Goal: Find specific page/section: Find specific page/section

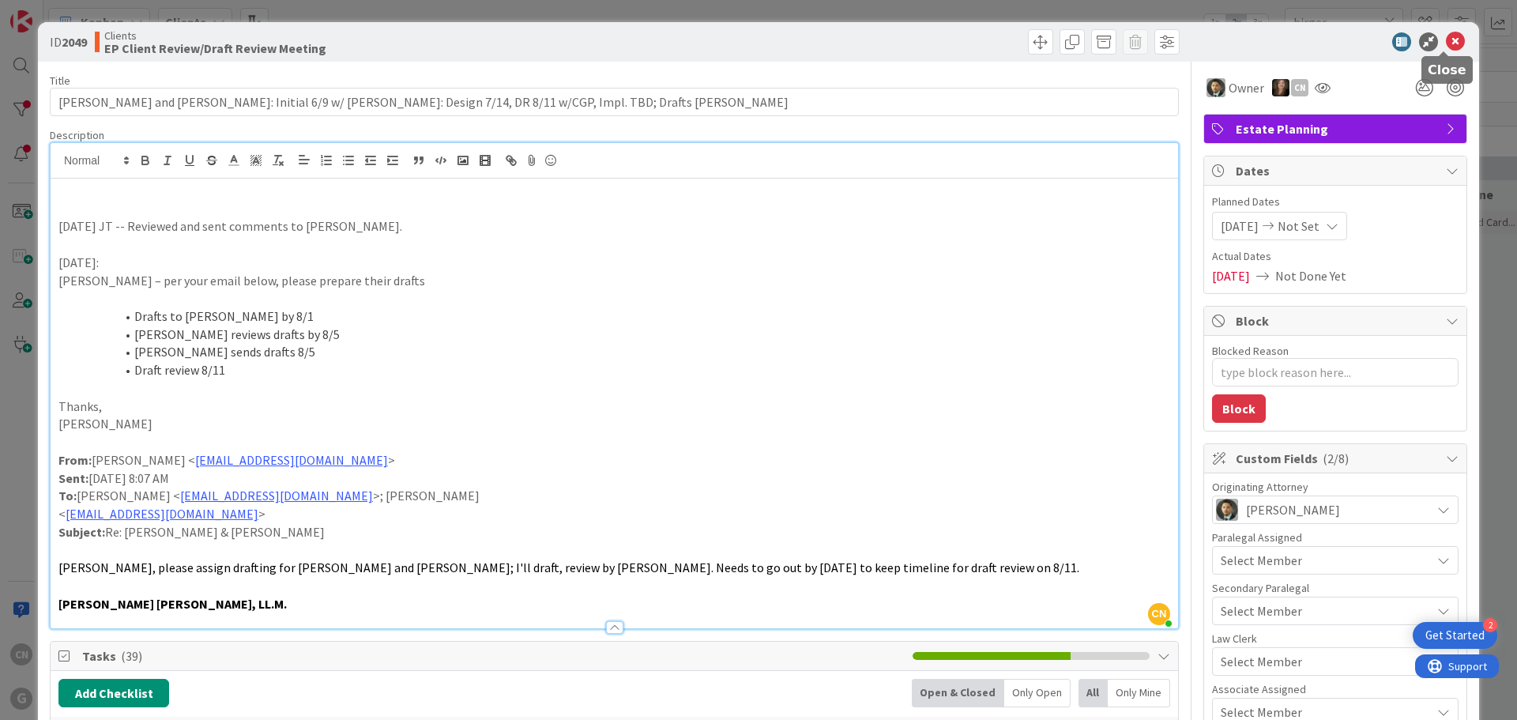
drag, startPoint x: 1446, startPoint y: 39, endPoint x: 999, endPoint y: 20, distance: 447.5
click at [1445, 39] on icon at bounding box center [1454, 41] width 19 height 19
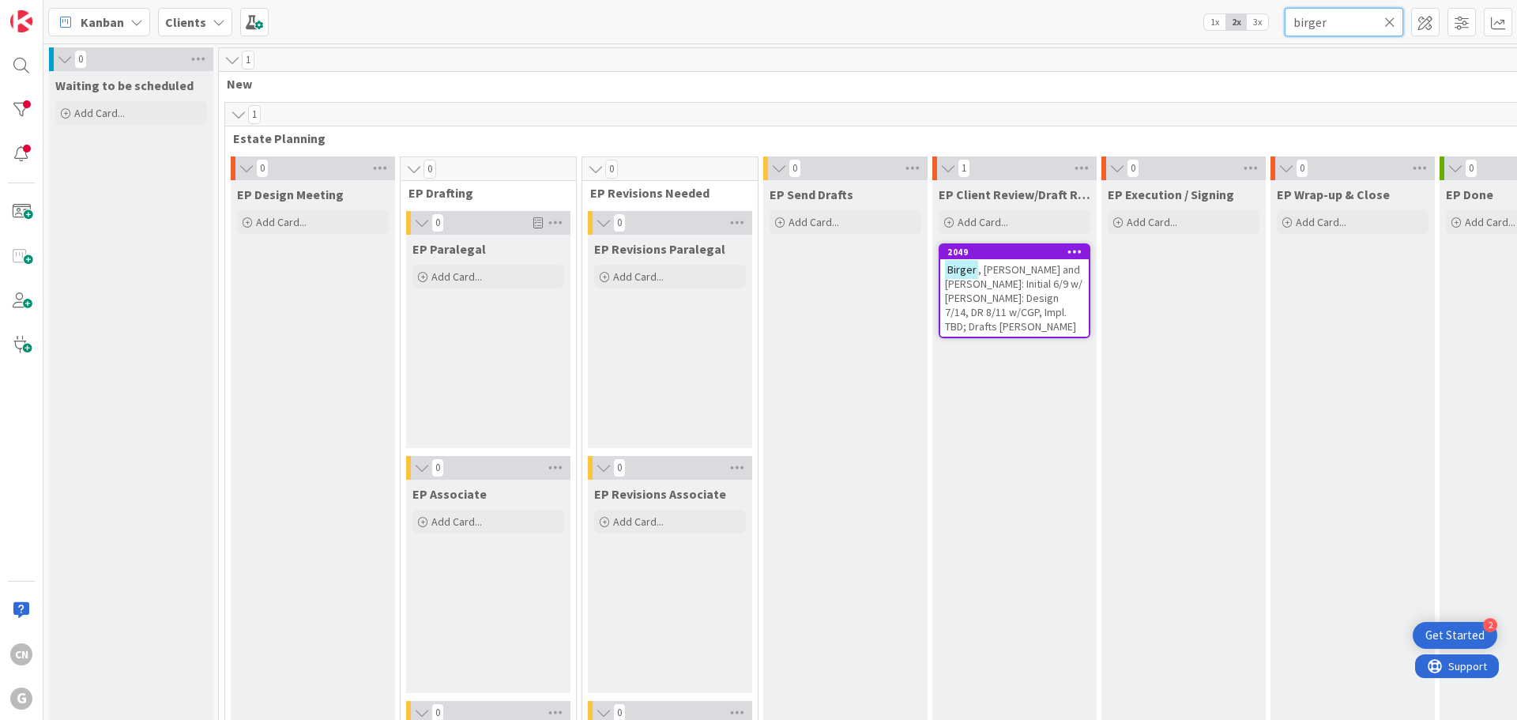
drag, startPoint x: 1333, startPoint y: 24, endPoint x: 1218, endPoint y: 35, distance: 115.0
click at [1219, 36] on div "Kanban Clients 1x 2x 3x birger" at bounding box center [779, 21] width 1473 height 43
type input "[PERSON_NAME]"
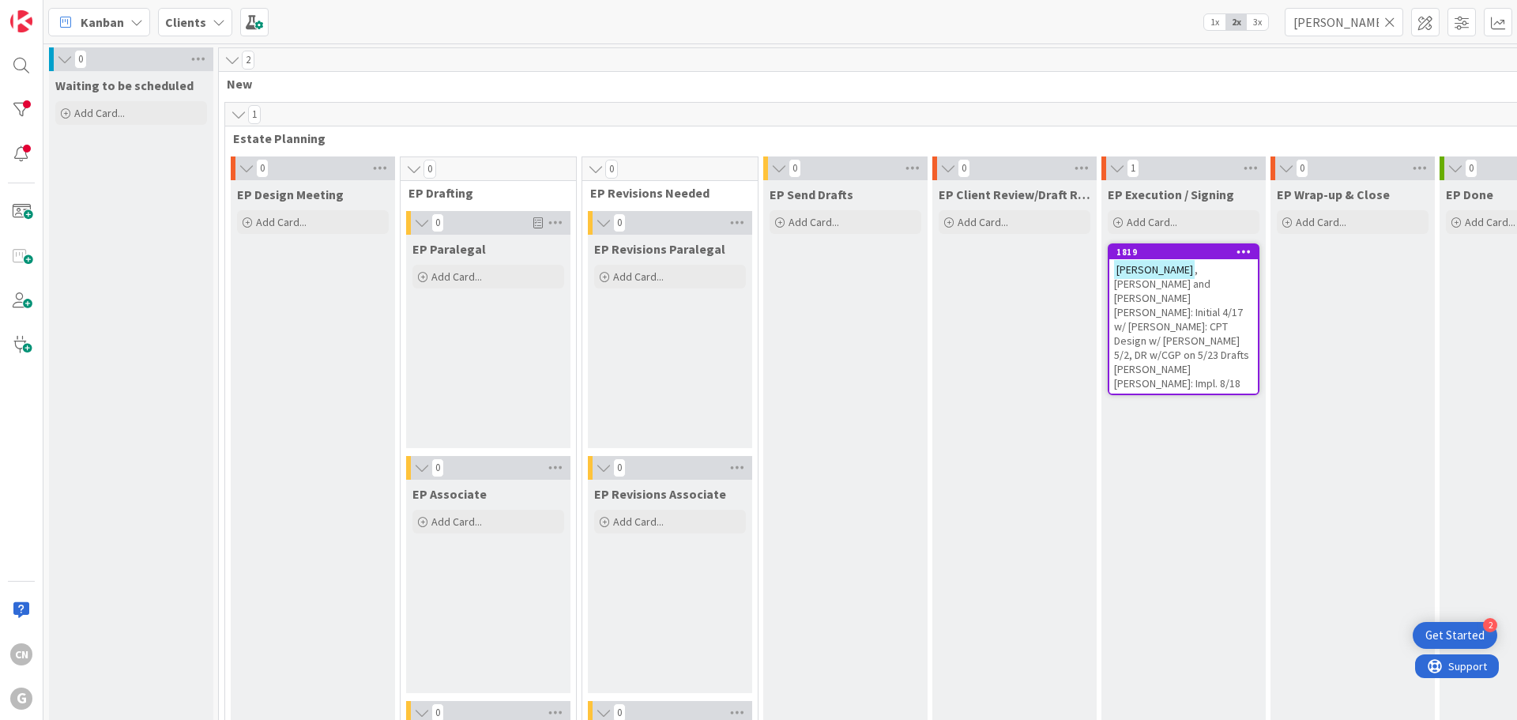
click at [1176, 317] on span ", [PERSON_NAME] and [PERSON_NAME] [PERSON_NAME]: Initial 4/17 w/ [PERSON_NAME]:…" at bounding box center [1181, 326] width 135 height 128
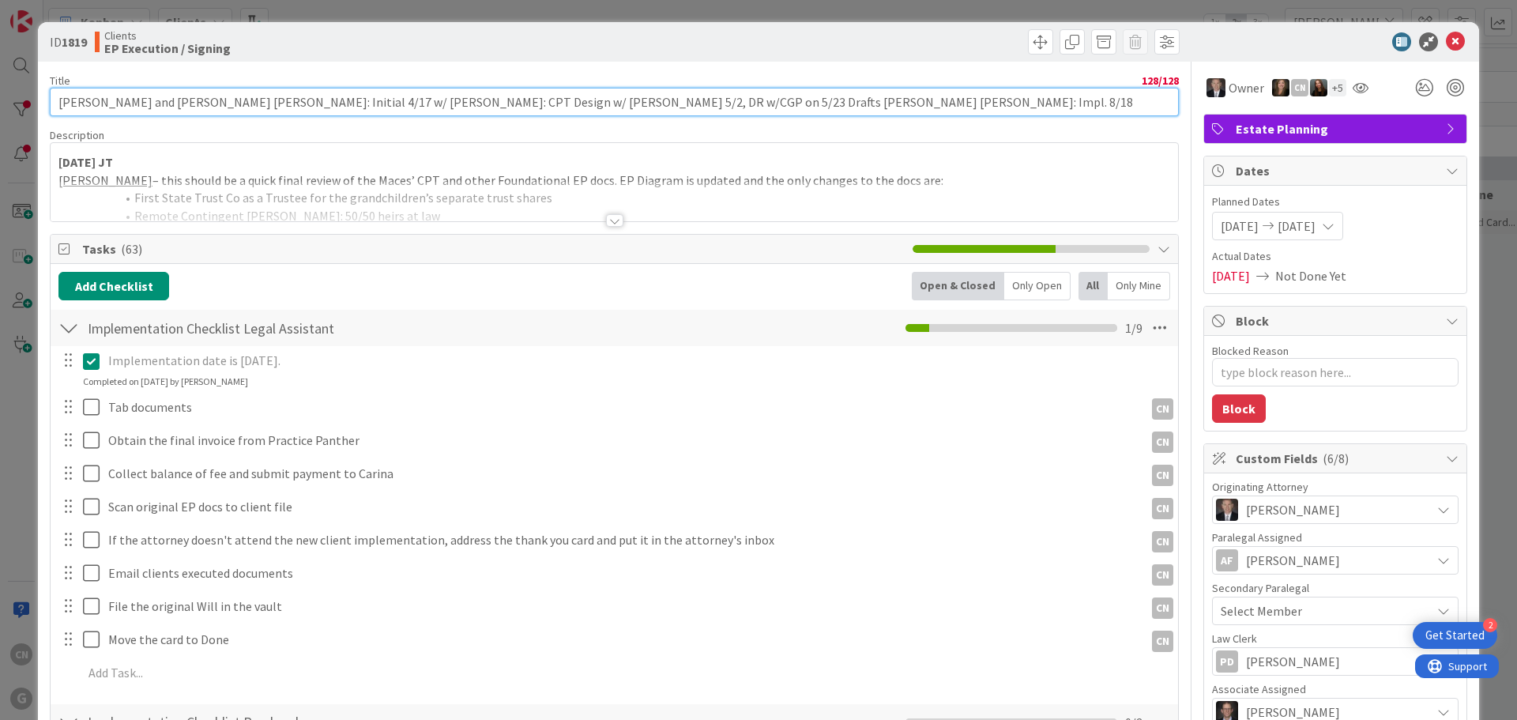
click at [791, 104] on input "[PERSON_NAME] and [PERSON_NAME] [PERSON_NAME]: Initial 4/17 w/ [PERSON_NAME]: C…" at bounding box center [614, 102] width 1129 height 28
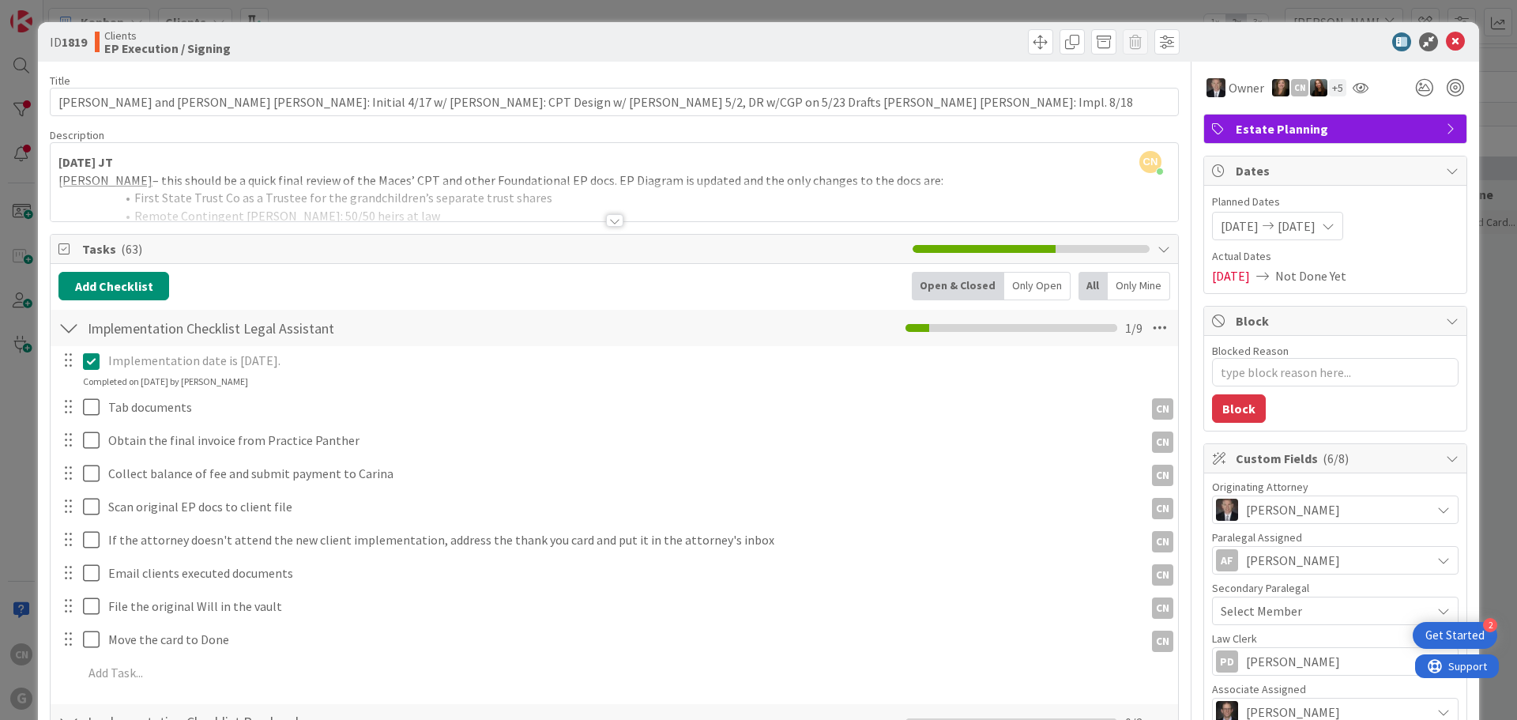
click at [607, 224] on div at bounding box center [614, 220] width 17 height 13
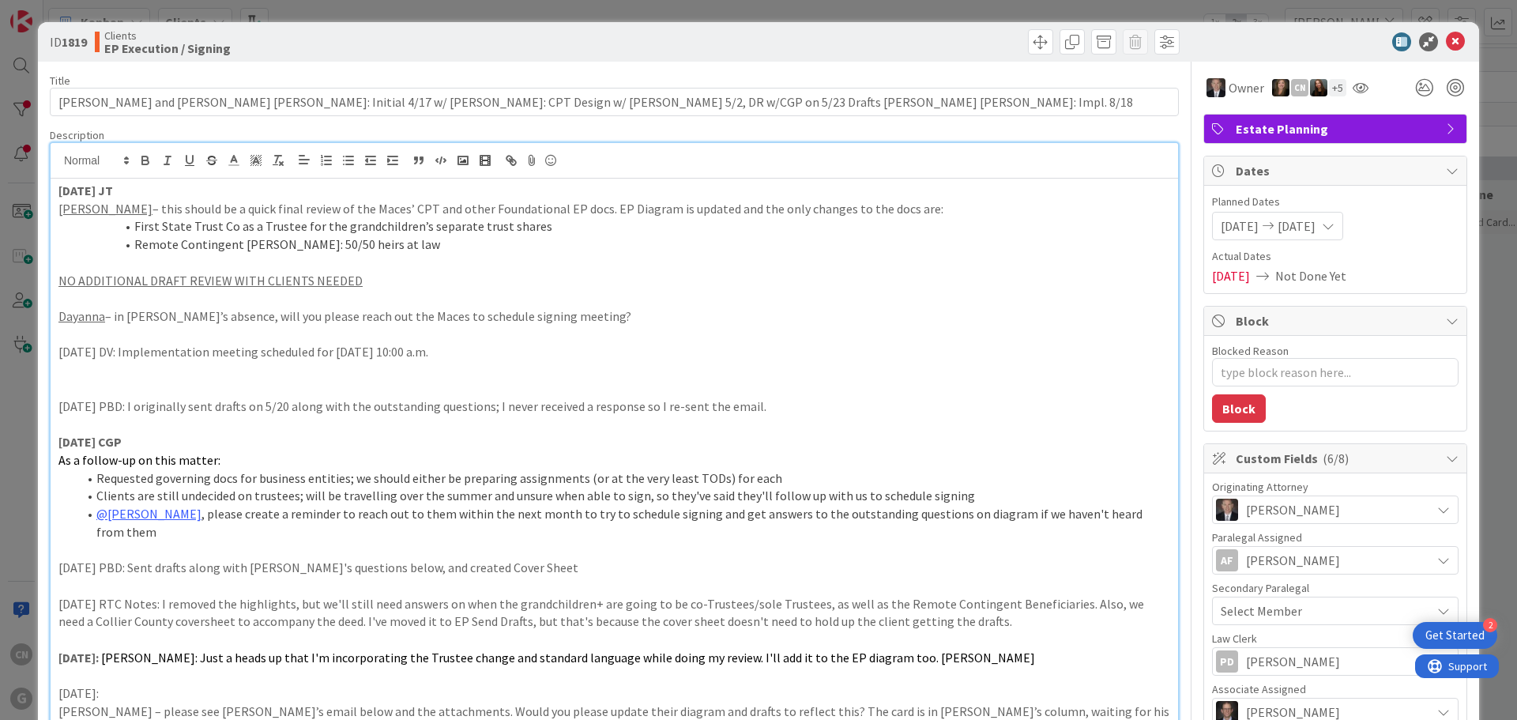
click at [58, 190] on strong "[DATE] JT" at bounding box center [85, 190] width 55 height 16
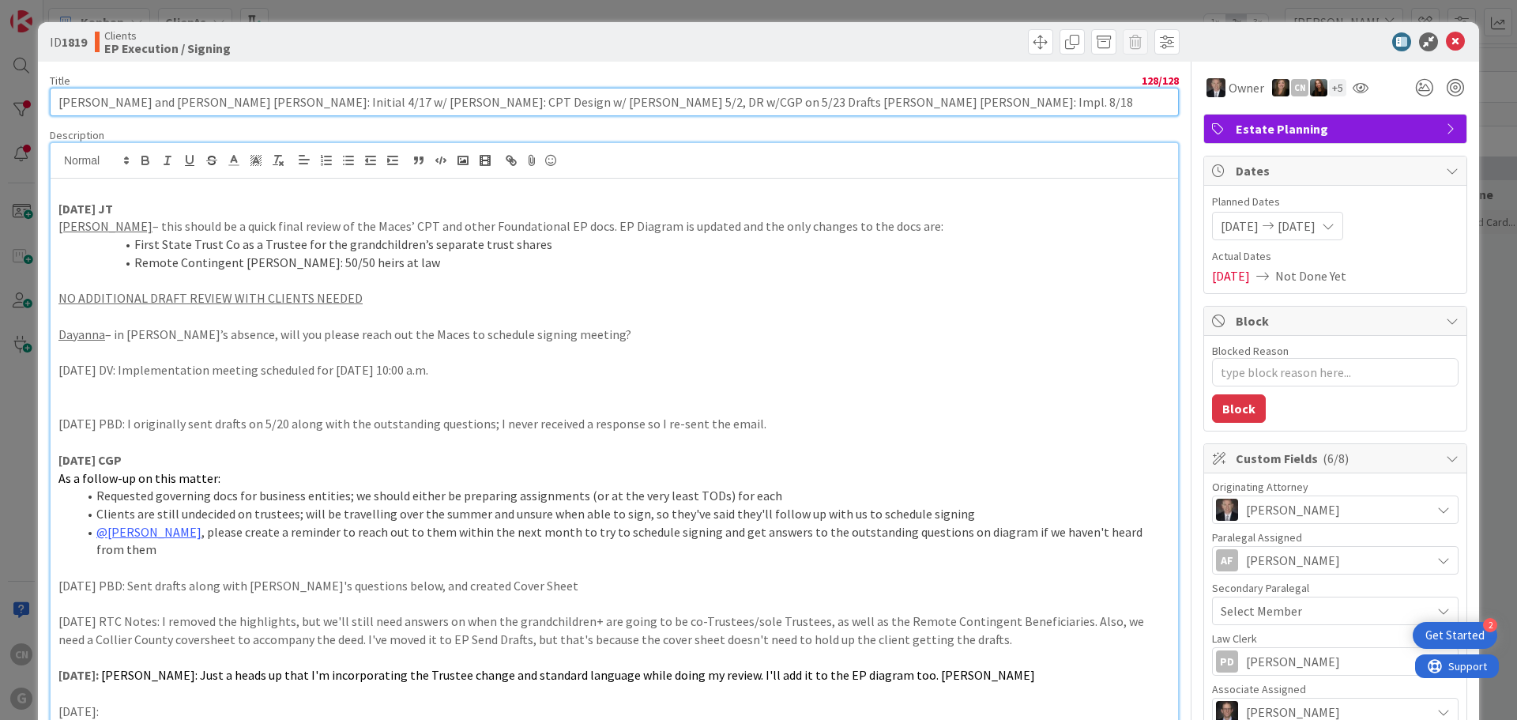
drag, startPoint x: 207, startPoint y: 103, endPoint x: -100, endPoint y: 97, distance: 306.5
click at [0, 97] on html "2 Get Started CN G Kanban Clients 1x 2x 3x [PERSON_NAME] 0 Waiting to be schedu…" at bounding box center [758, 360] width 1517 height 720
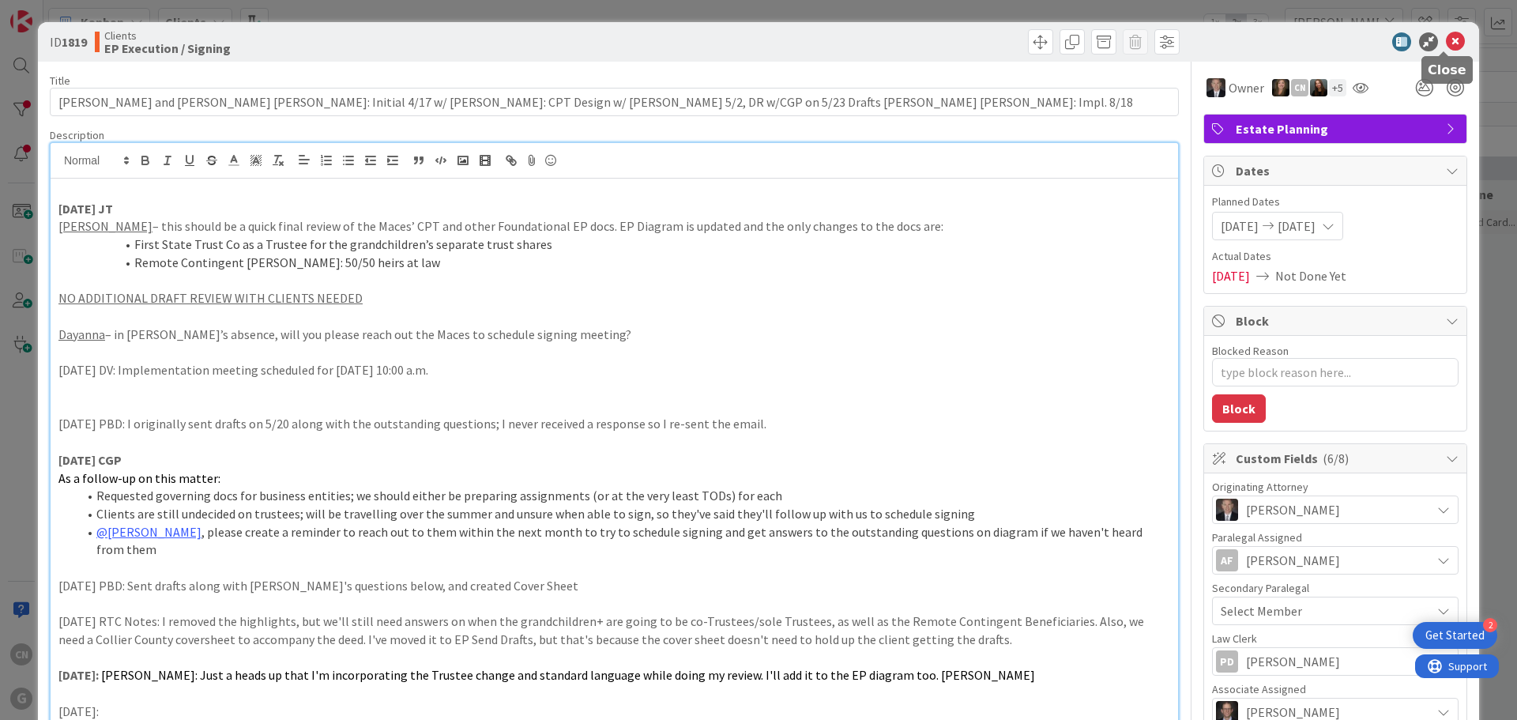
click at [1445, 46] on icon at bounding box center [1454, 41] width 19 height 19
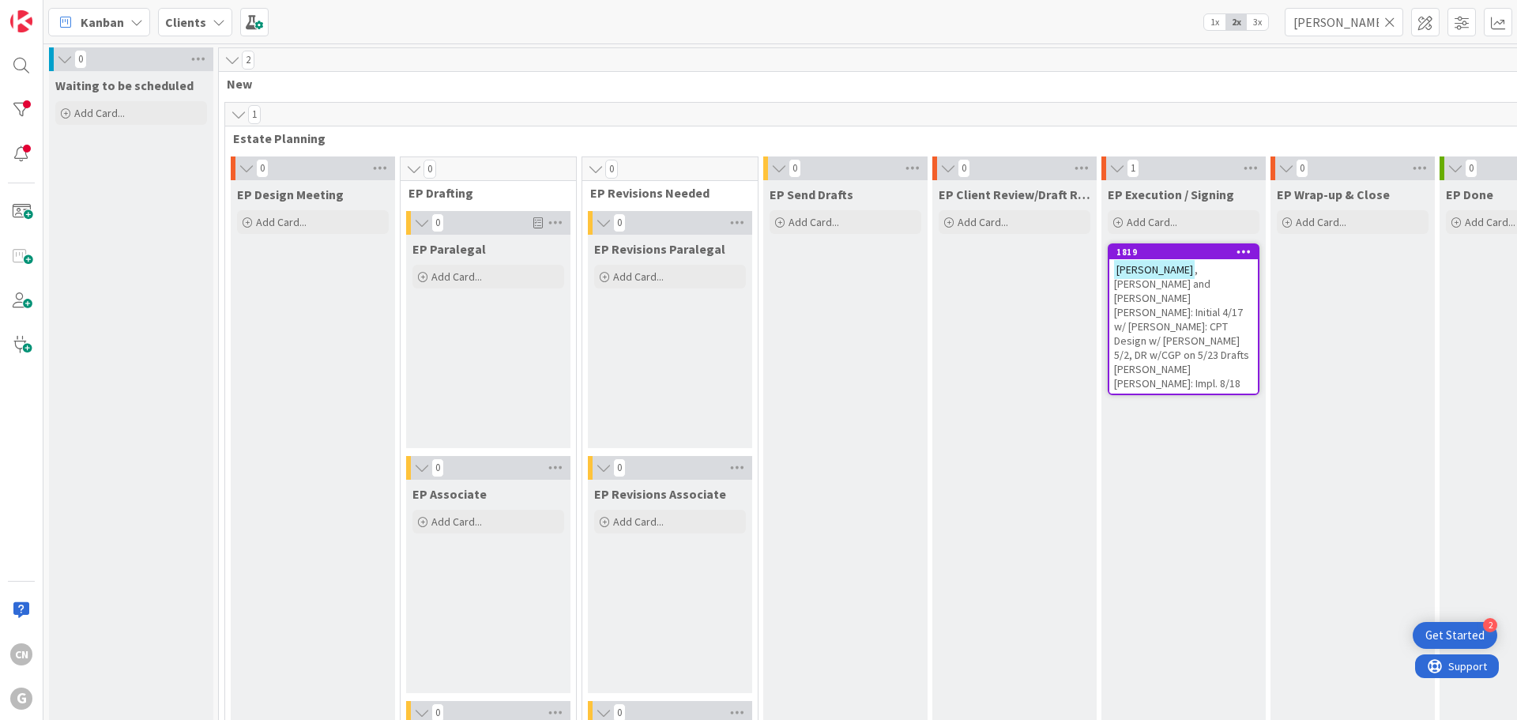
click at [1197, 307] on span ", [PERSON_NAME] and [PERSON_NAME] [PERSON_NAME]: Initial 4/17 w/ [PERSON_NAME]:…" at bounding box center [1181, 326] width 135 height 128
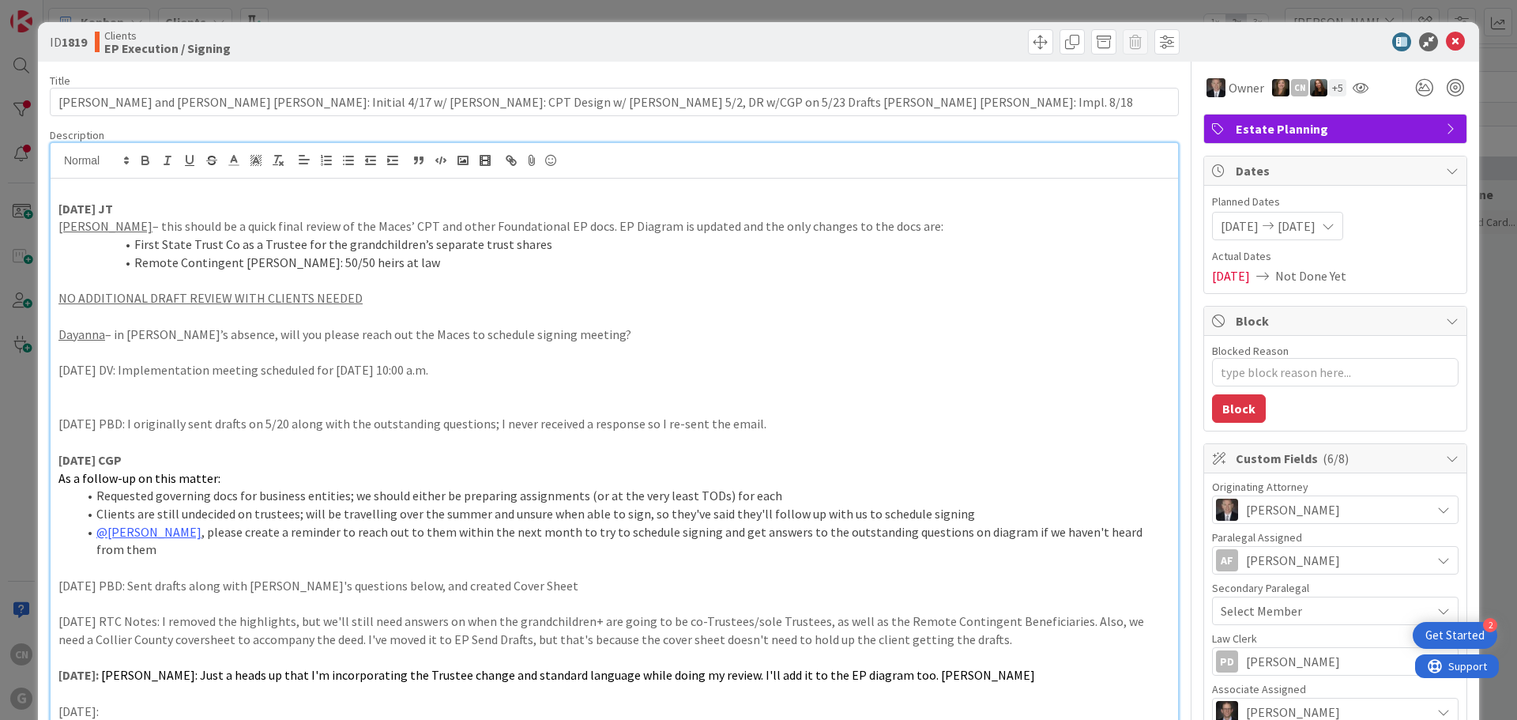
click at [1445, 37] on icon at bounding box center [1454, 41] width 19 height 19
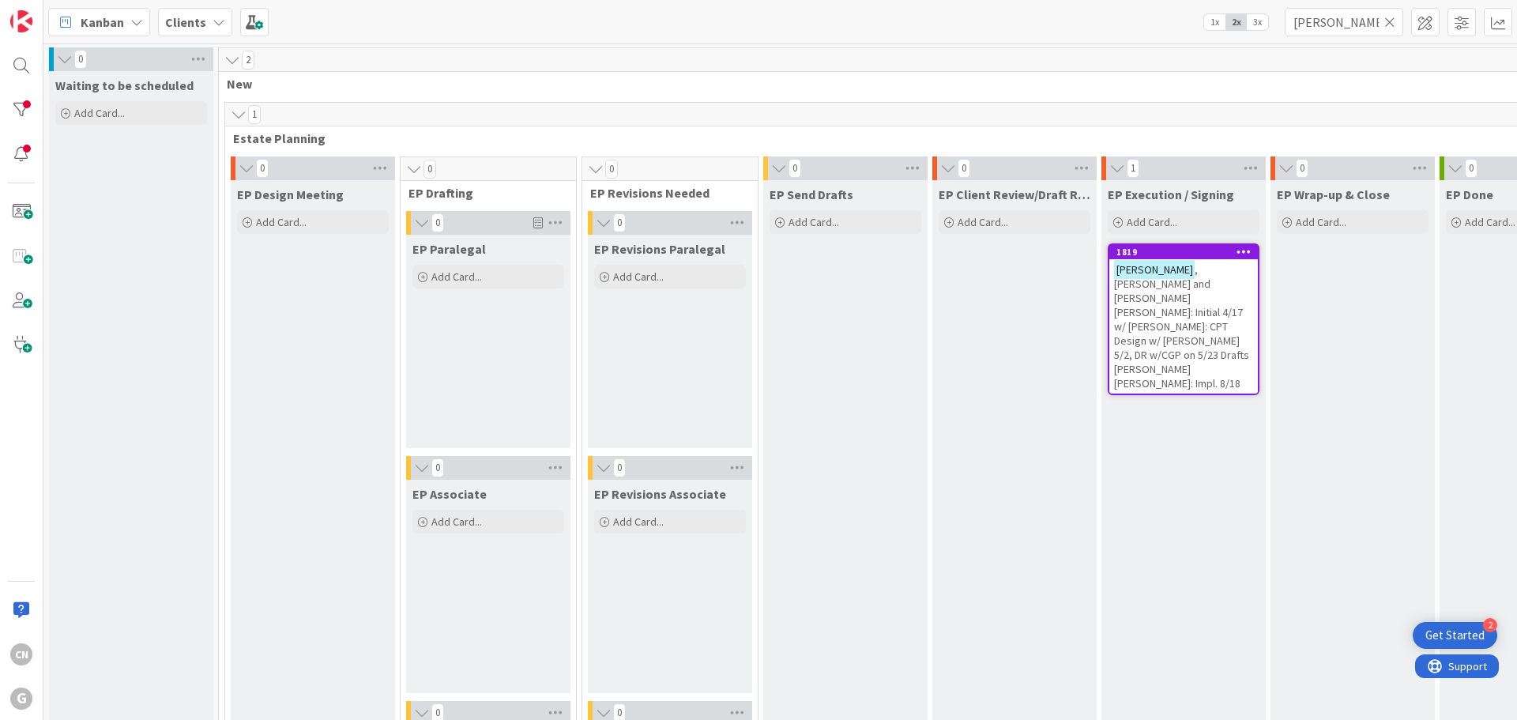
click at [1184, 299] on span ", [PERSON_NAME] and [PERSON_NAME] [PERSON_NAME]: Initial 4/17 w/ [PERSON_NAME]:…" at bounding box center [1181, 326] width 135 height 128
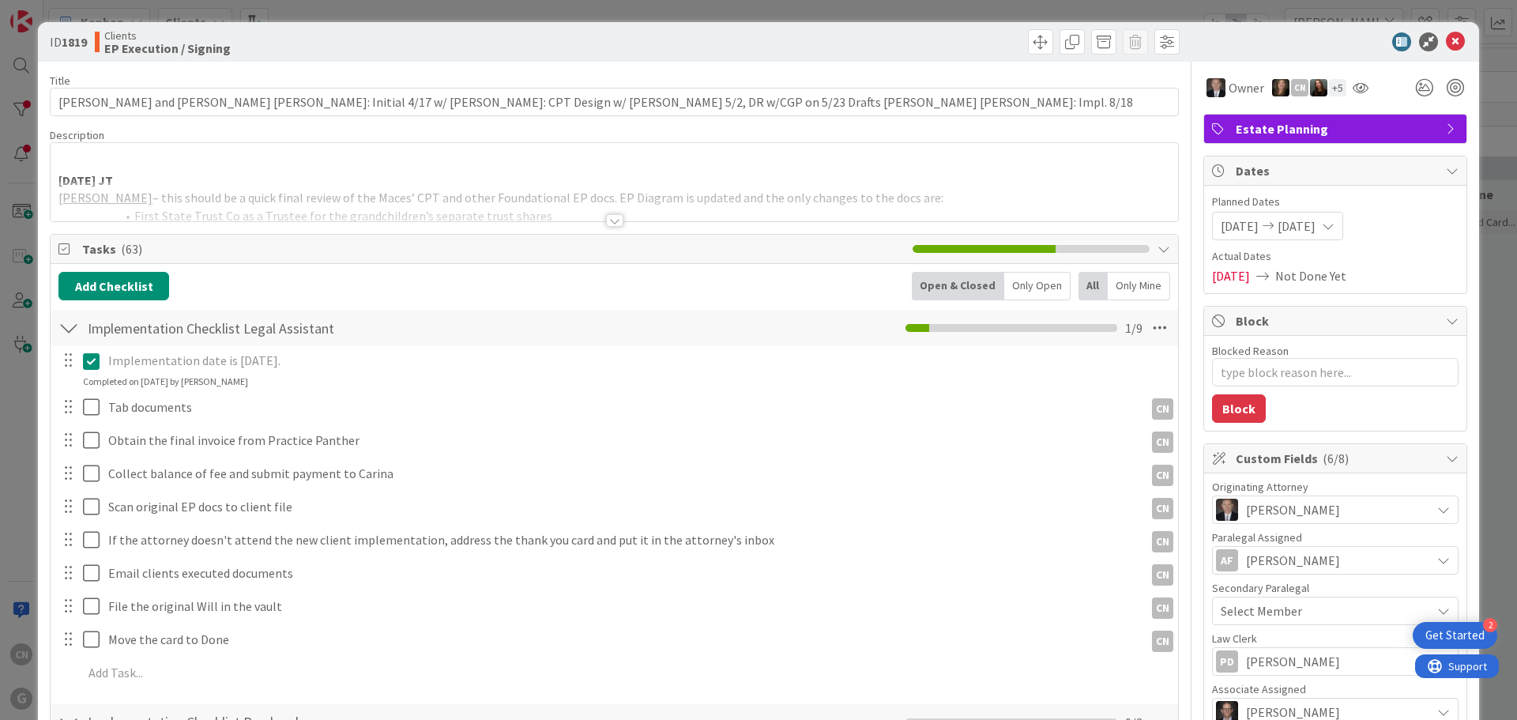
type textarea "x"
click at [1445, 44] on icon at bounding box center [1454, 41] width 19 height 19
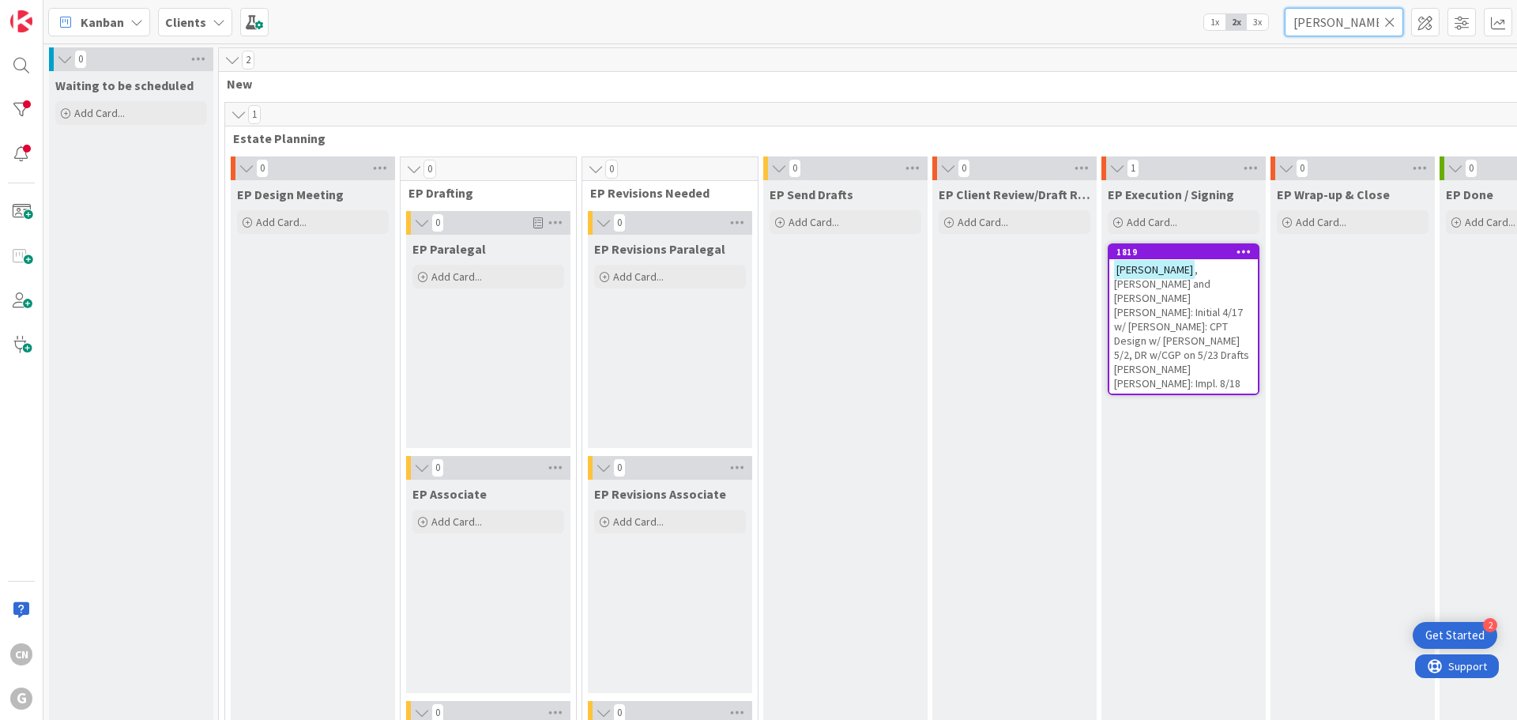
drag, startPoint x: 1333, startPoint y: 28, endPoint x: 1162, endPoint y: 31, distance: 170.6
click at [1168, 37] on div "Kanban Clients 1x 2x 3x [PERSON_NAME]" at bounding box center [779, 21] width 1473 height 43
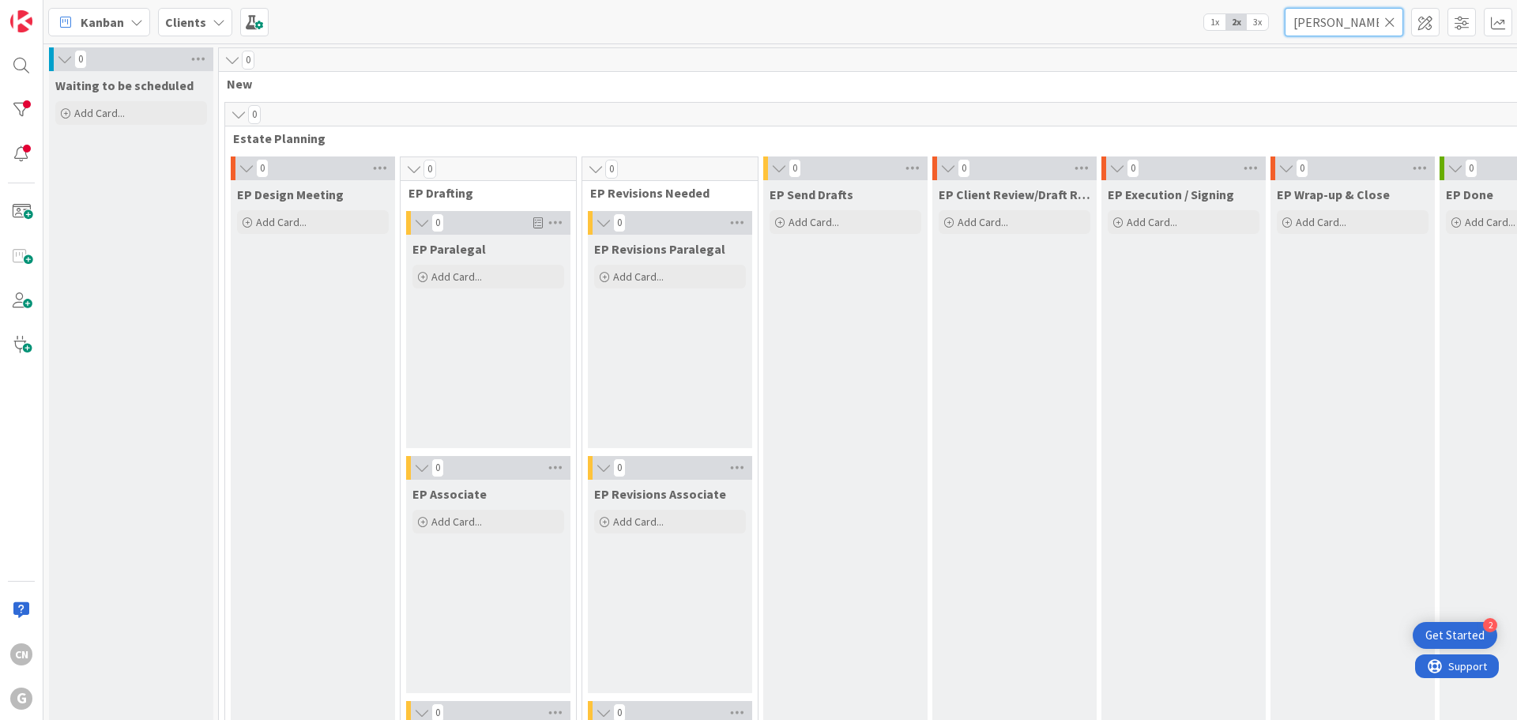
type input "[PERSON_NAME]"
click at [203, 21] on div "Clients" at bounding box center [195, 22] width 74 height 28
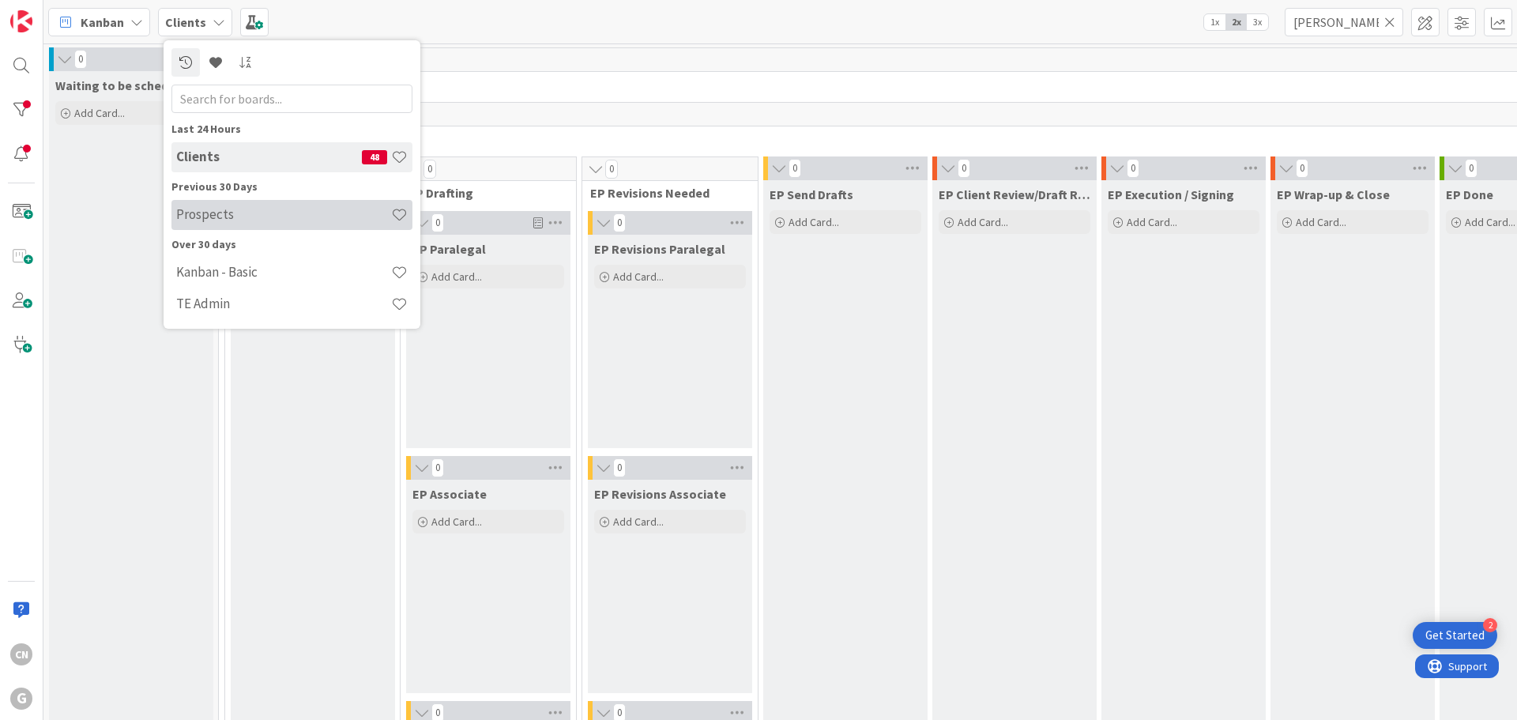
click at [211, 218] on h4 "Prospects" at bounding box center [283, 214] width 215 height 16
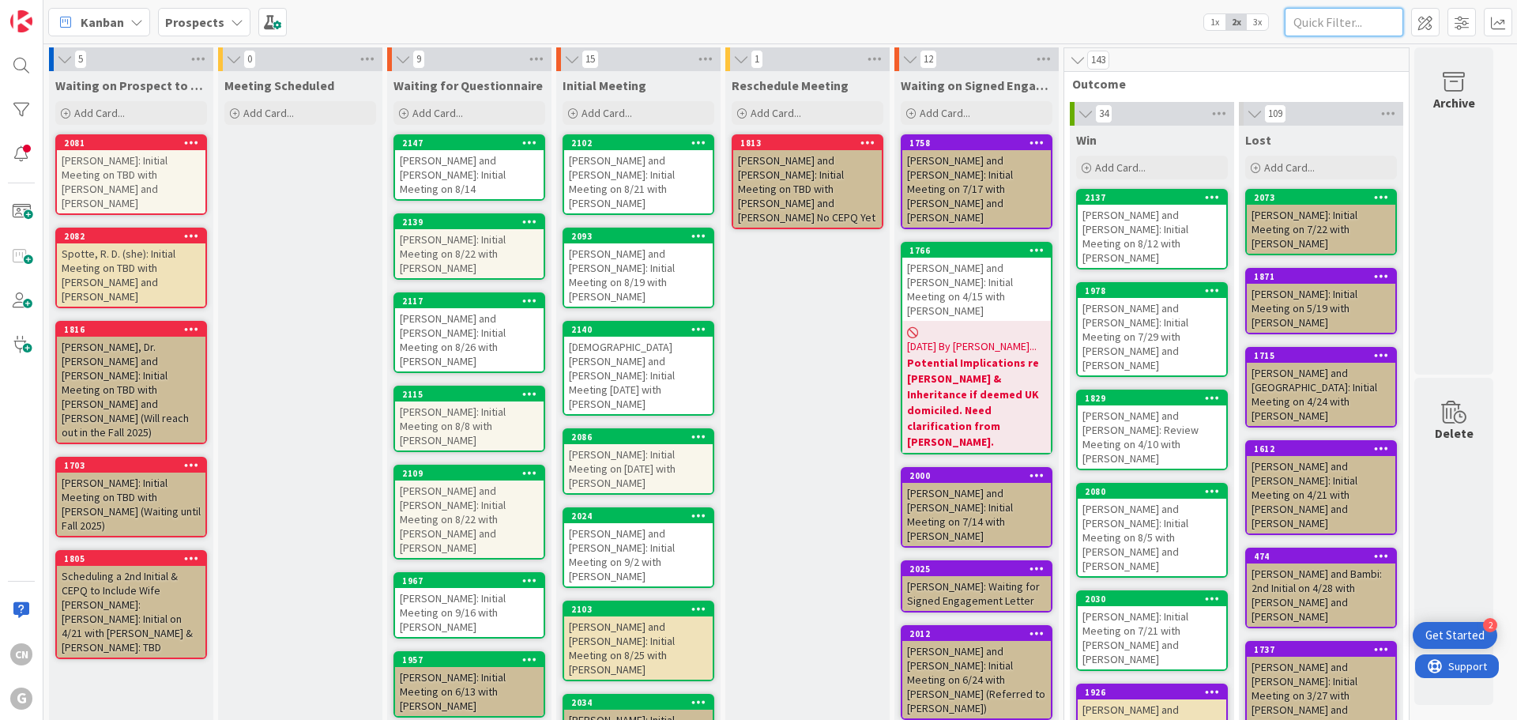
click at [1338, 22] on input "text" at bounding box center [1343, 22] width 118 height 28
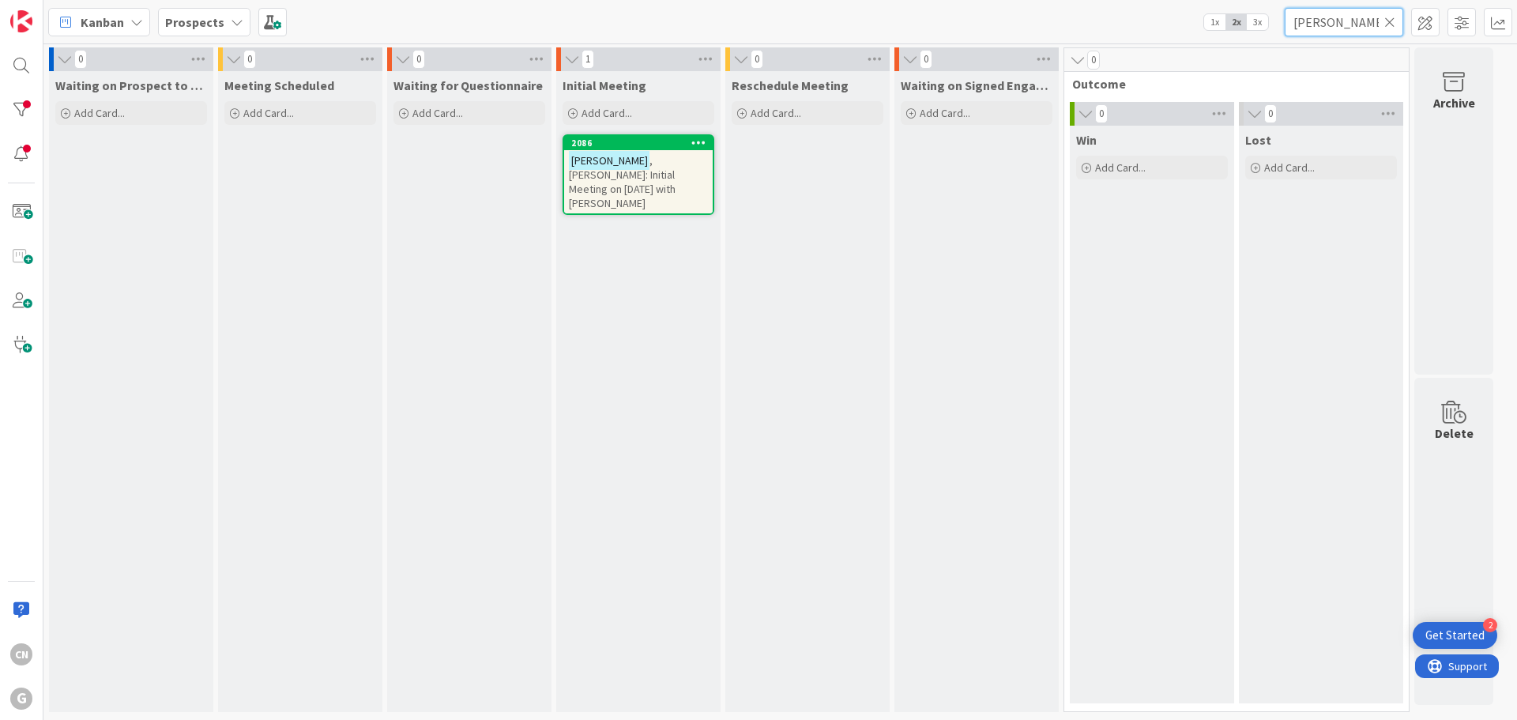
type input "[PERSON_NAME]"
click at [627, 176] on span ", [PERSON_NAME]: Initial Meeting on [DATE] with [PERSON_NAME]" at bounding box center [622, 181] width 107 height 57
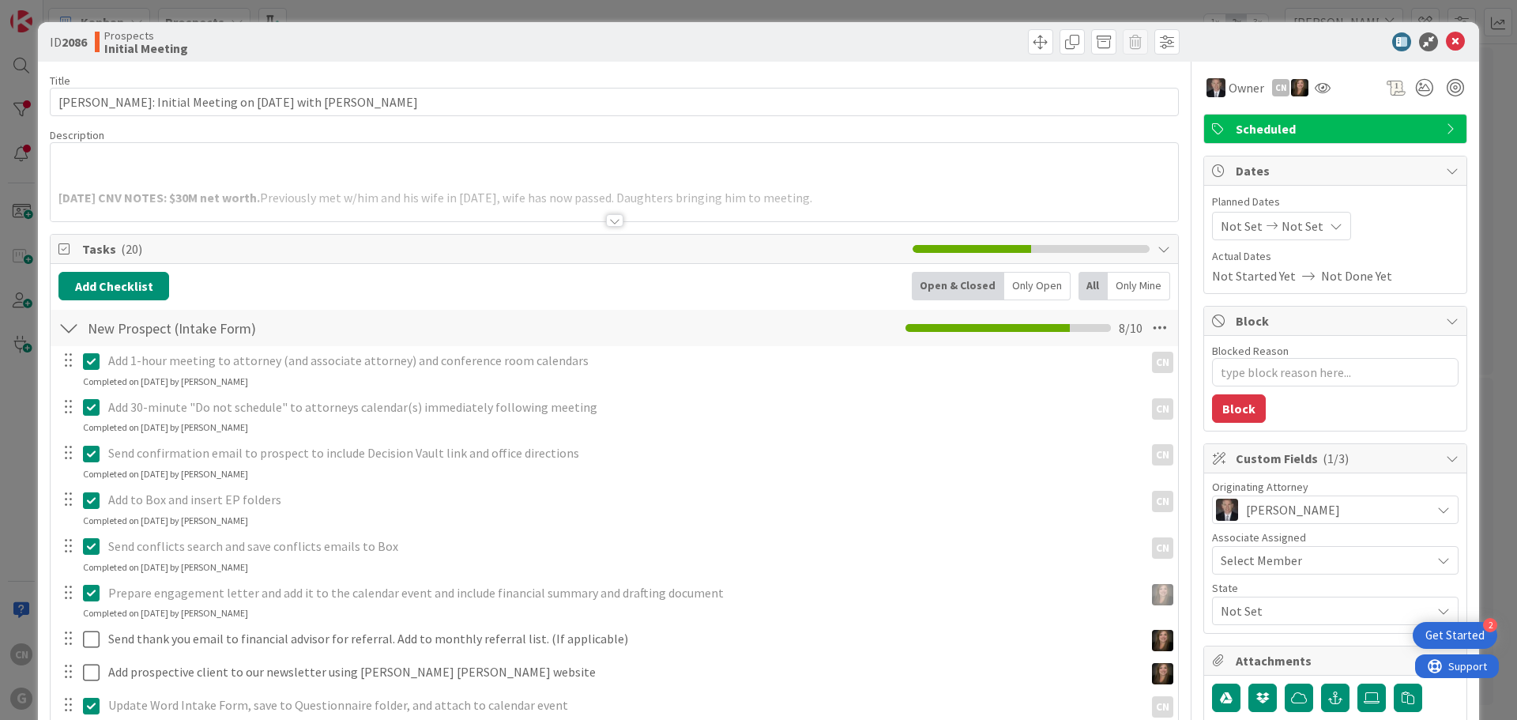
type textarea "x"
click at [607, 224] on div at bounding box center [614, 220] width 17 height 13
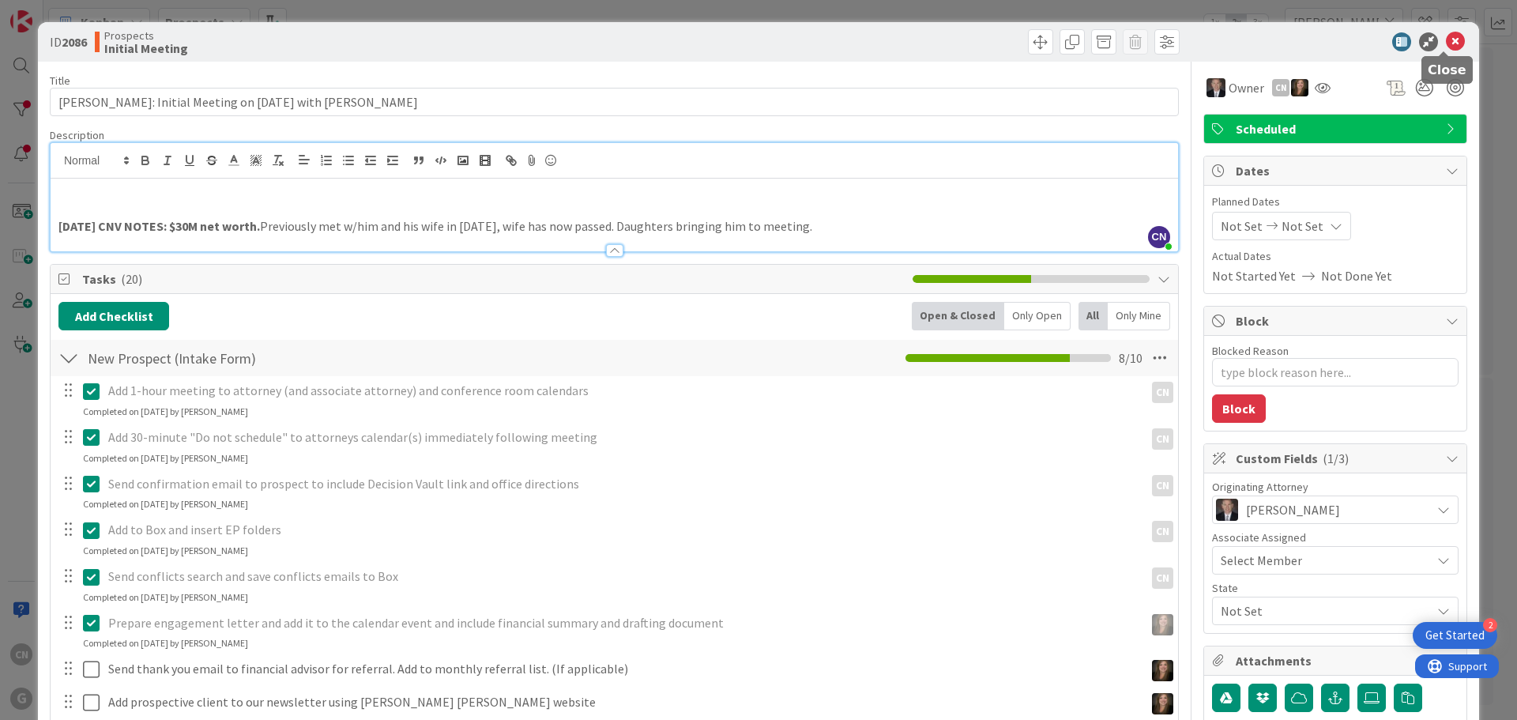
click at [1445, 43] on icon at bounding box center [1454, 41] width 19 height 19
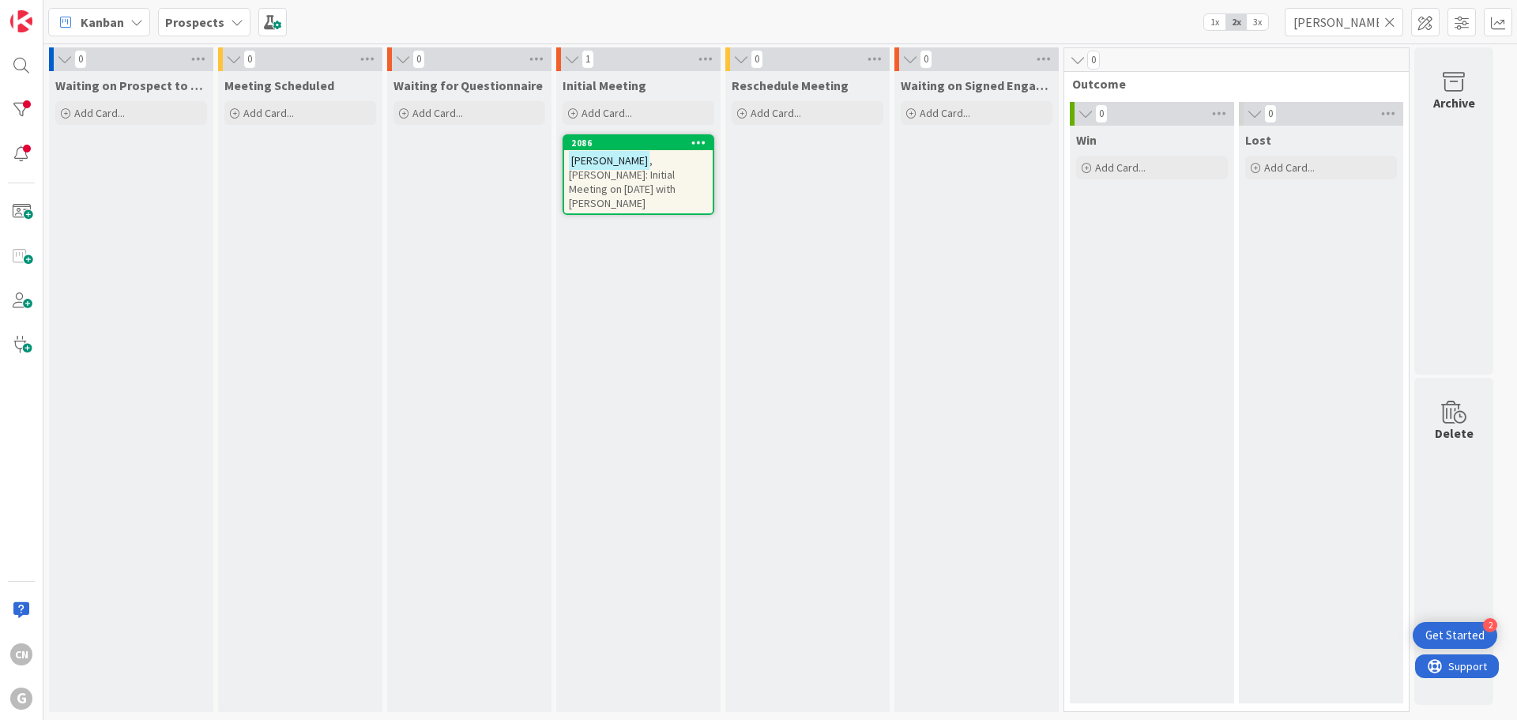
click at [194, 29] on span "Prospects" at bounding box center [194, 22] width 59 height 19
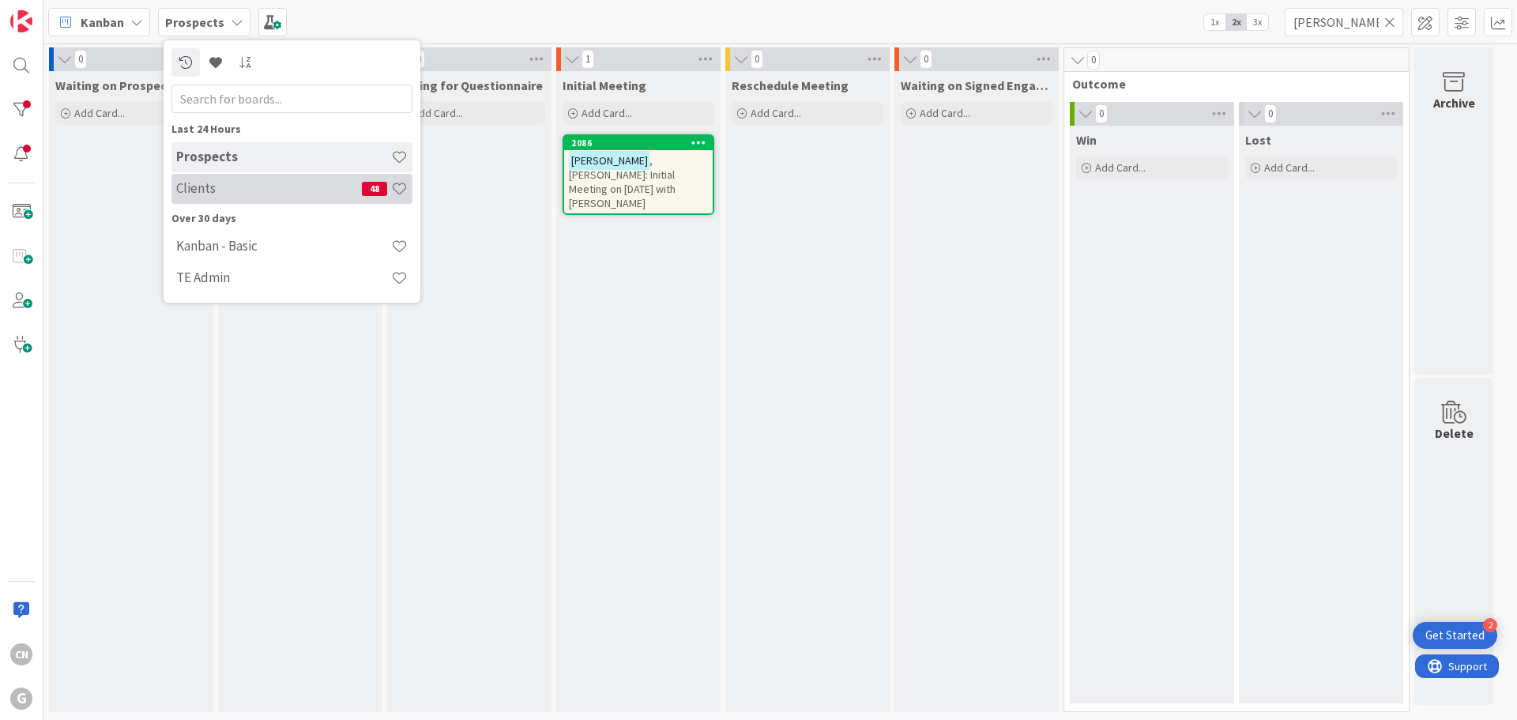
click at [216, 192] on h4 "Clients" at bounding box center [269, 188] width 186 height 16
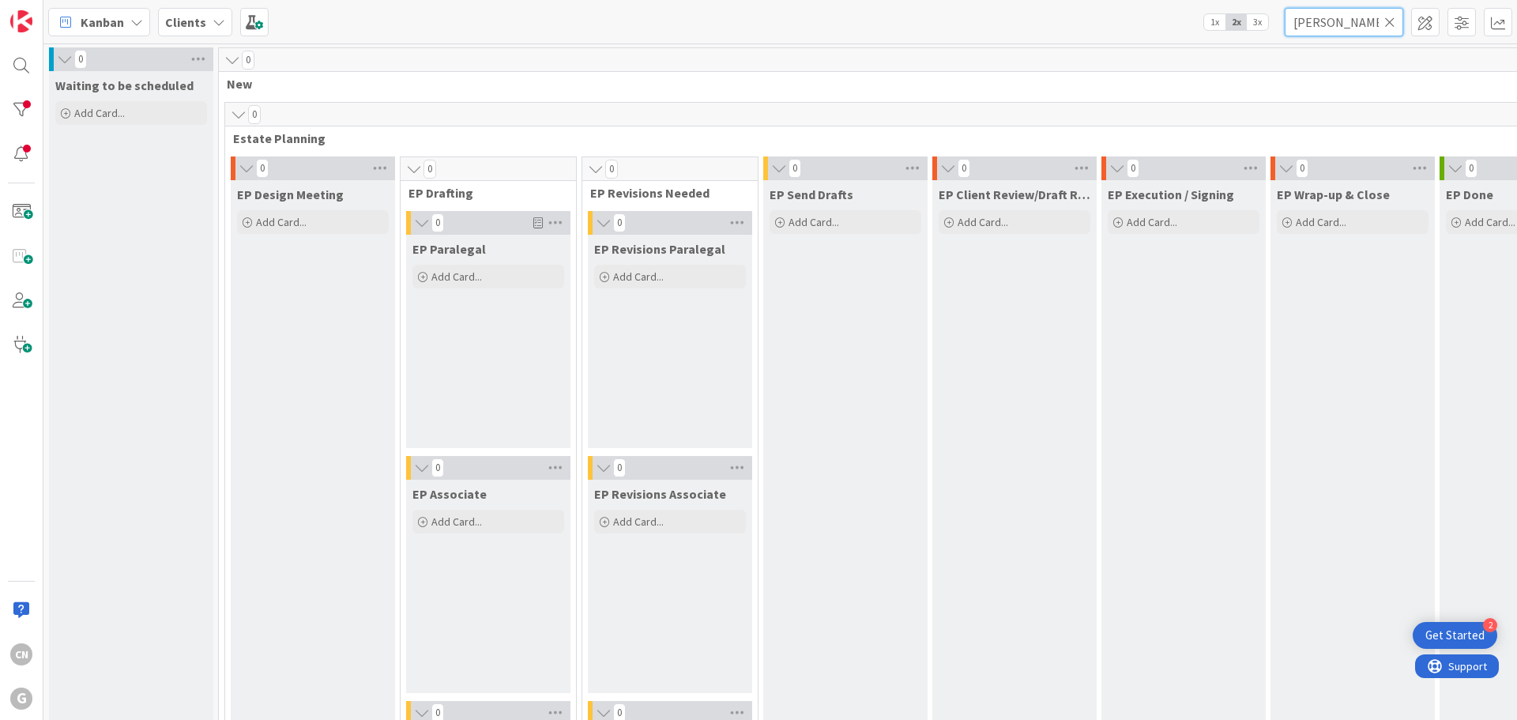
drag, startPoint x: 1340, startPoint y: 24, endPoint x: 1081, endPoint y: 43, distance: 259.8
click at [1081, 43] on div "Kanban Clients 1x 2x 3x [PERSON_NAME] 0 Waiting to be scheduled Add Card... 0 N…" at bounding box center [779, 360] width 1473 height 720
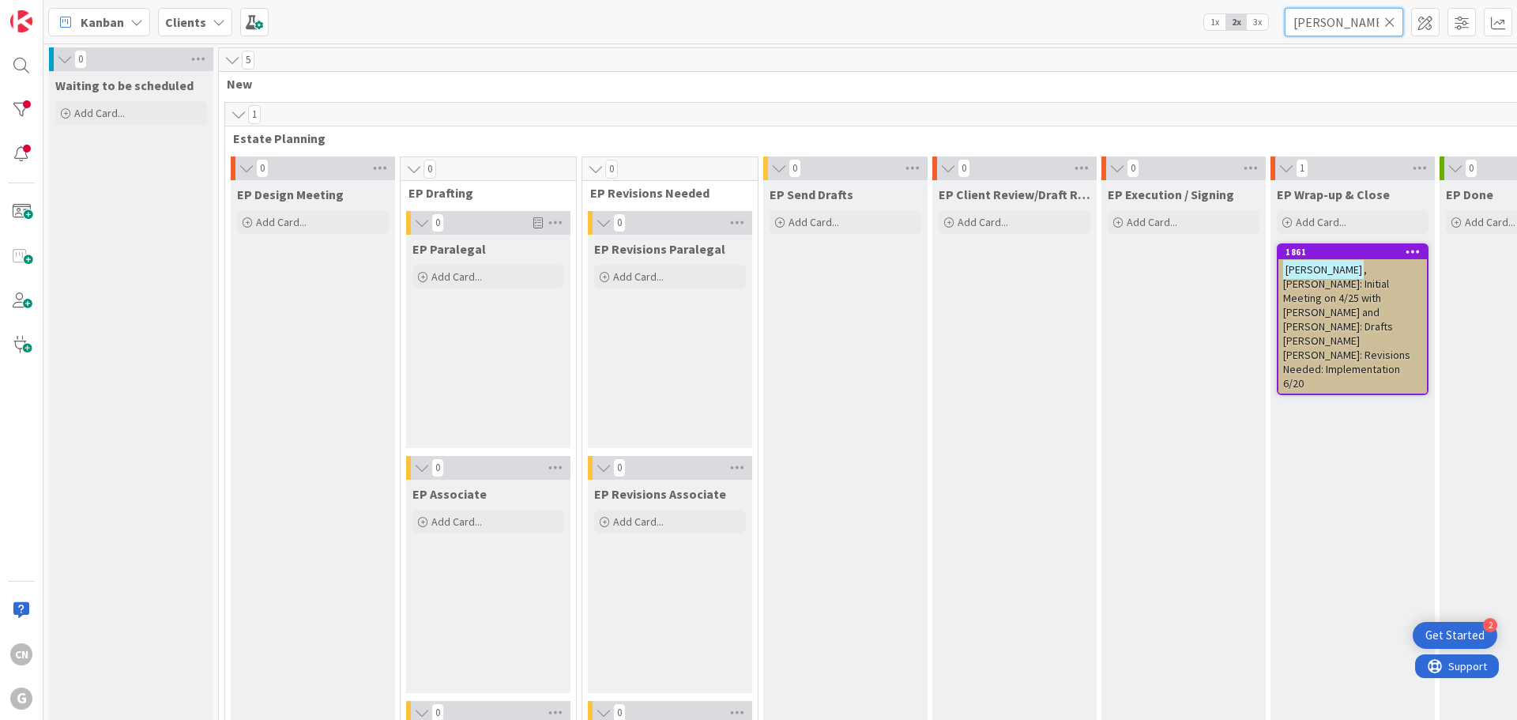
type input "[PERSON_NAME]"
click at [1325, 310] on span ", [PERSON_NAME]: Initial Meeting on 4/25 with [PERSON_NAME] and [PERSON_NAME]: …" at bounding box center [1346, 326] width 127 height 128
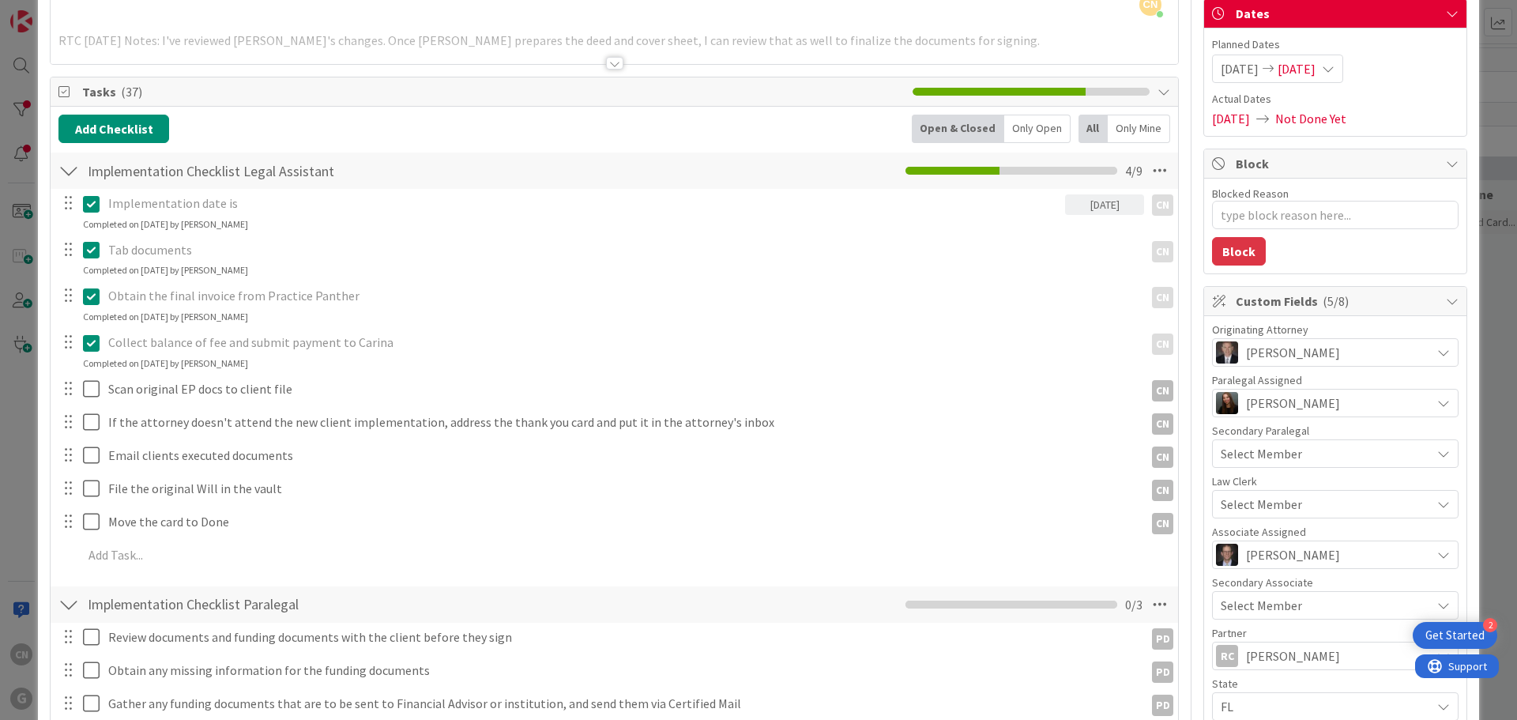
scroll to position [158, 0]
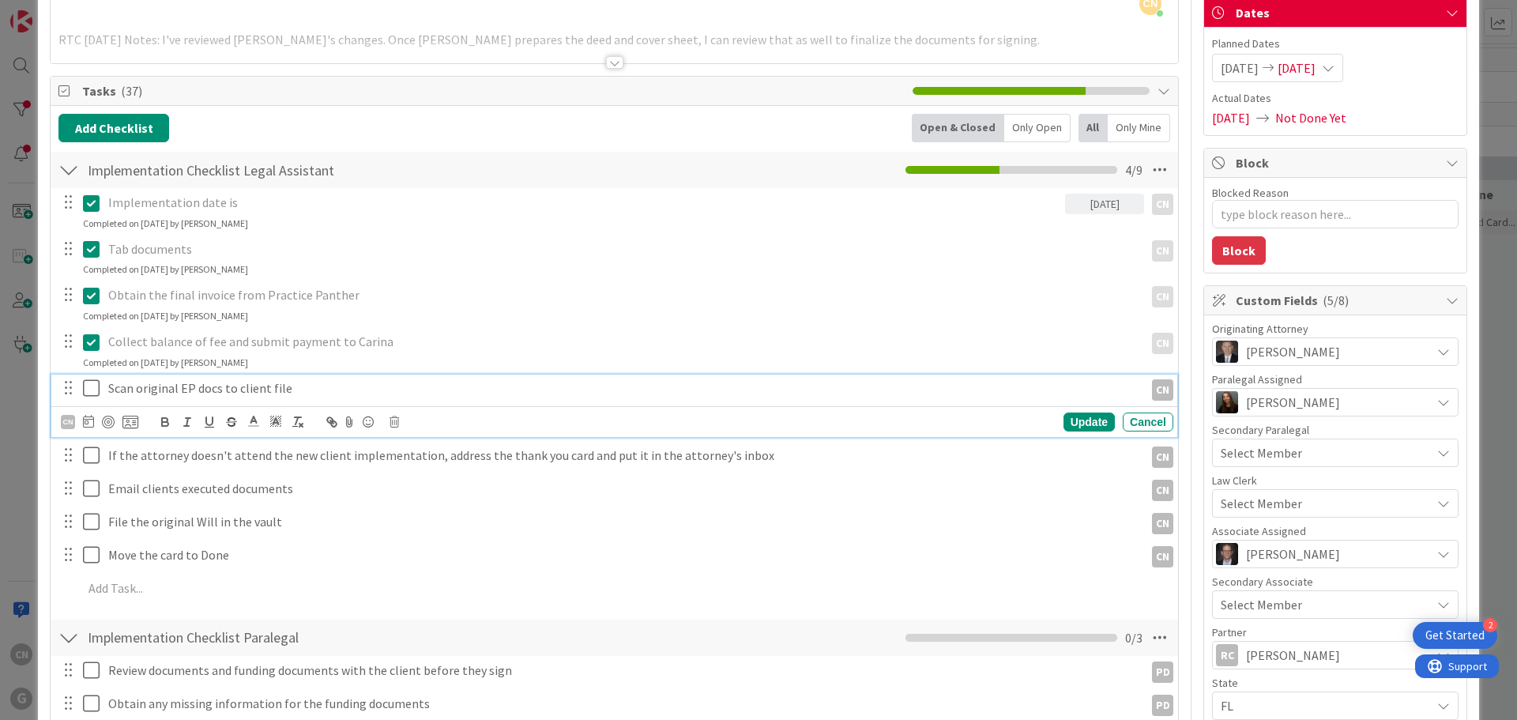
click at [89, 393] on icon at bounding box center [95, 387] width 24 height 19
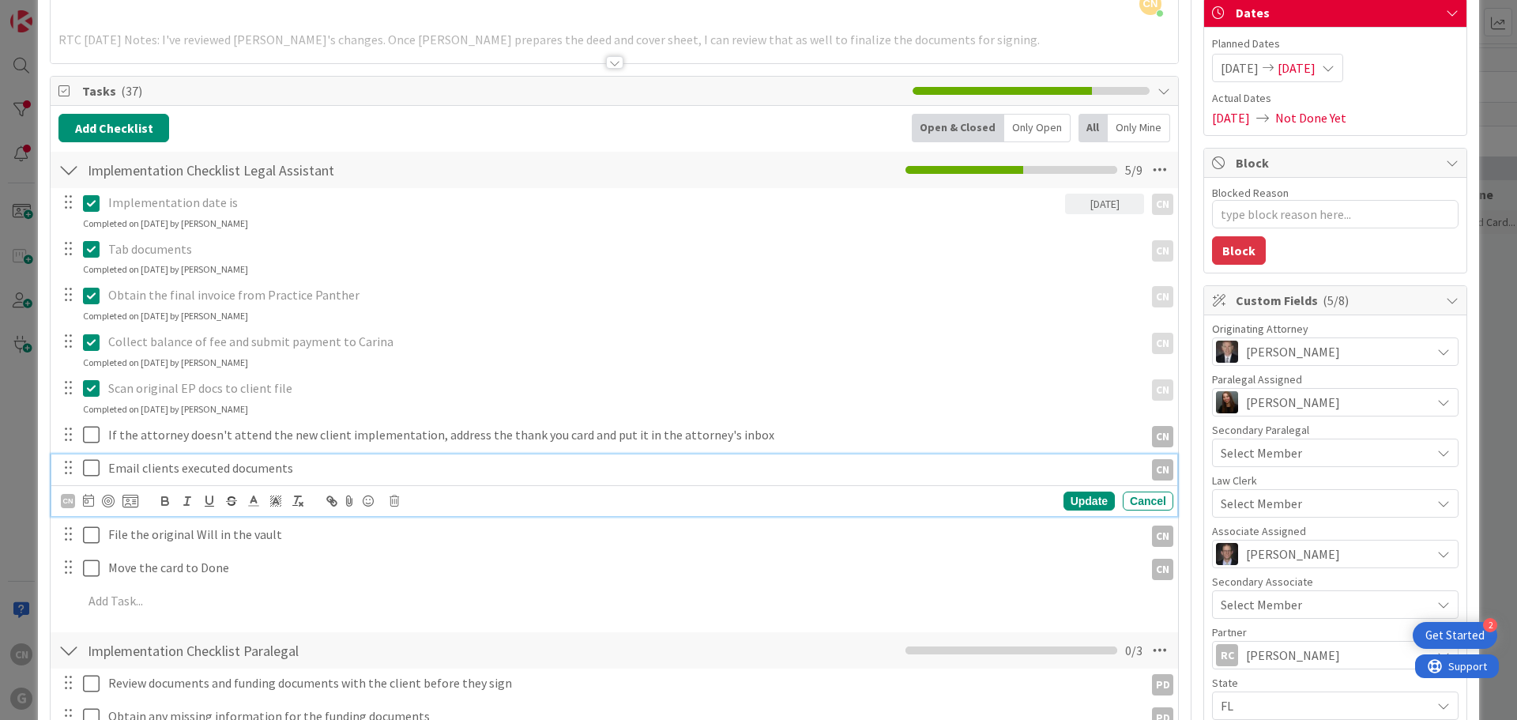
click at [93, 469] on icon at bounding box center [95, 467] width 24 height 19
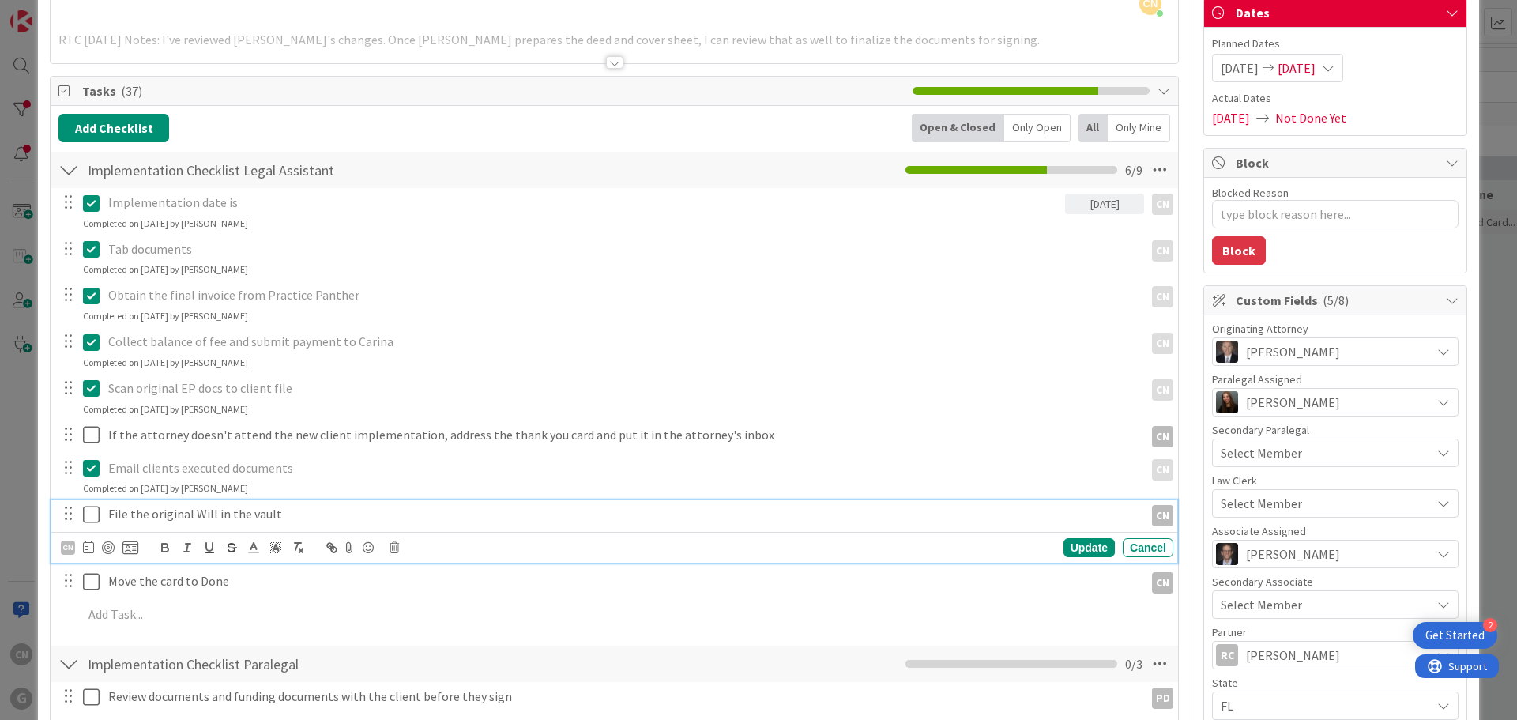
click at [90, 516] on icon at bounding box center [95, 514] width 24 height 19
type textarea "x"
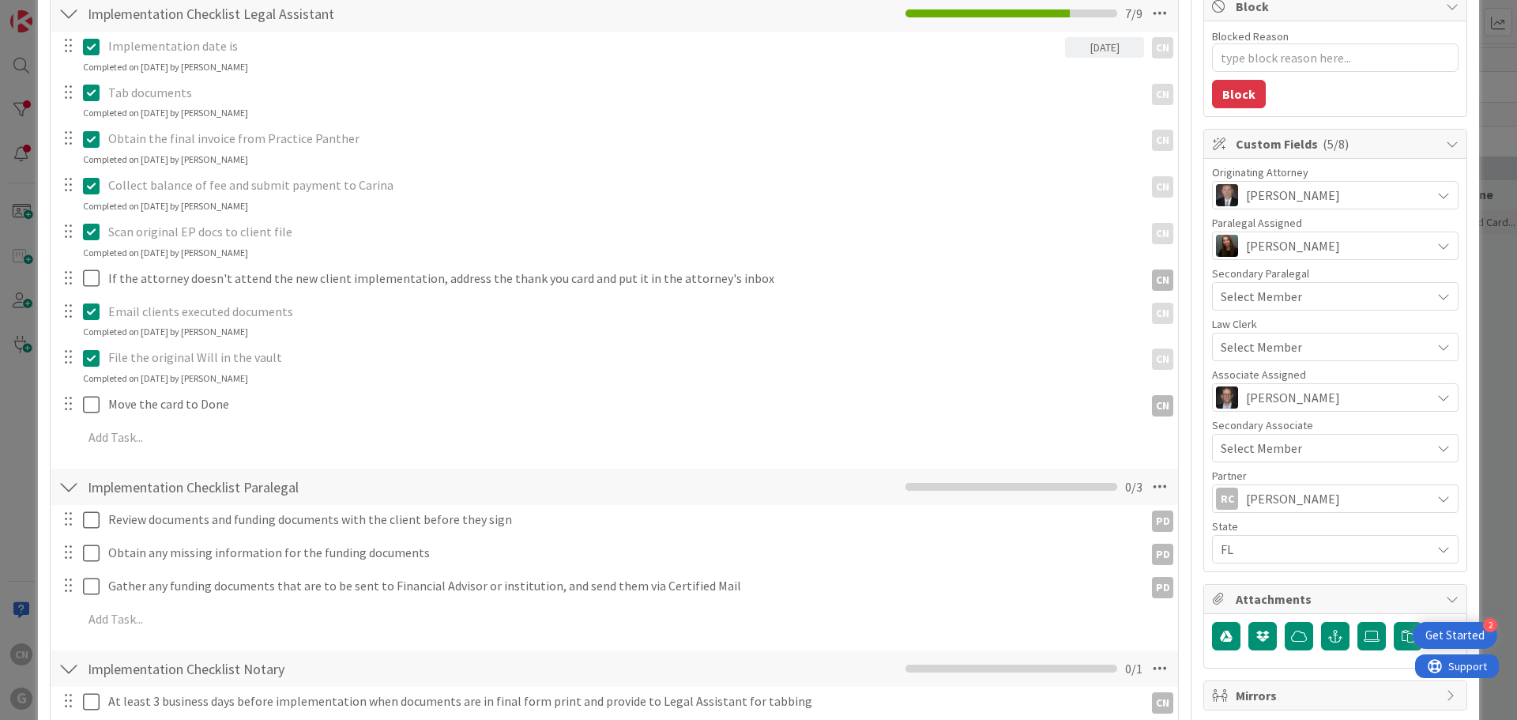
scroll to position [315, 0]
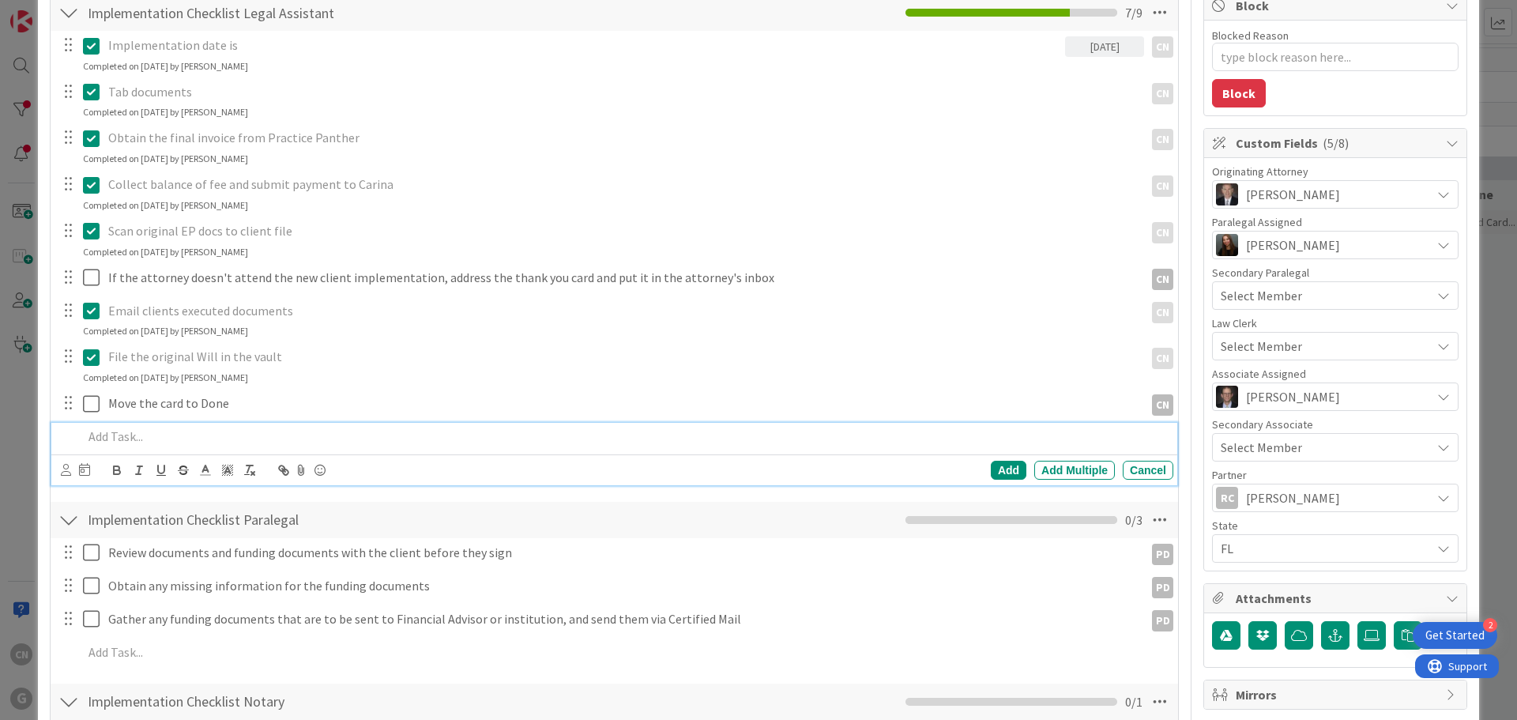
click at [137, 438] on p at bounding box center [625, 436] width 1084 height 18
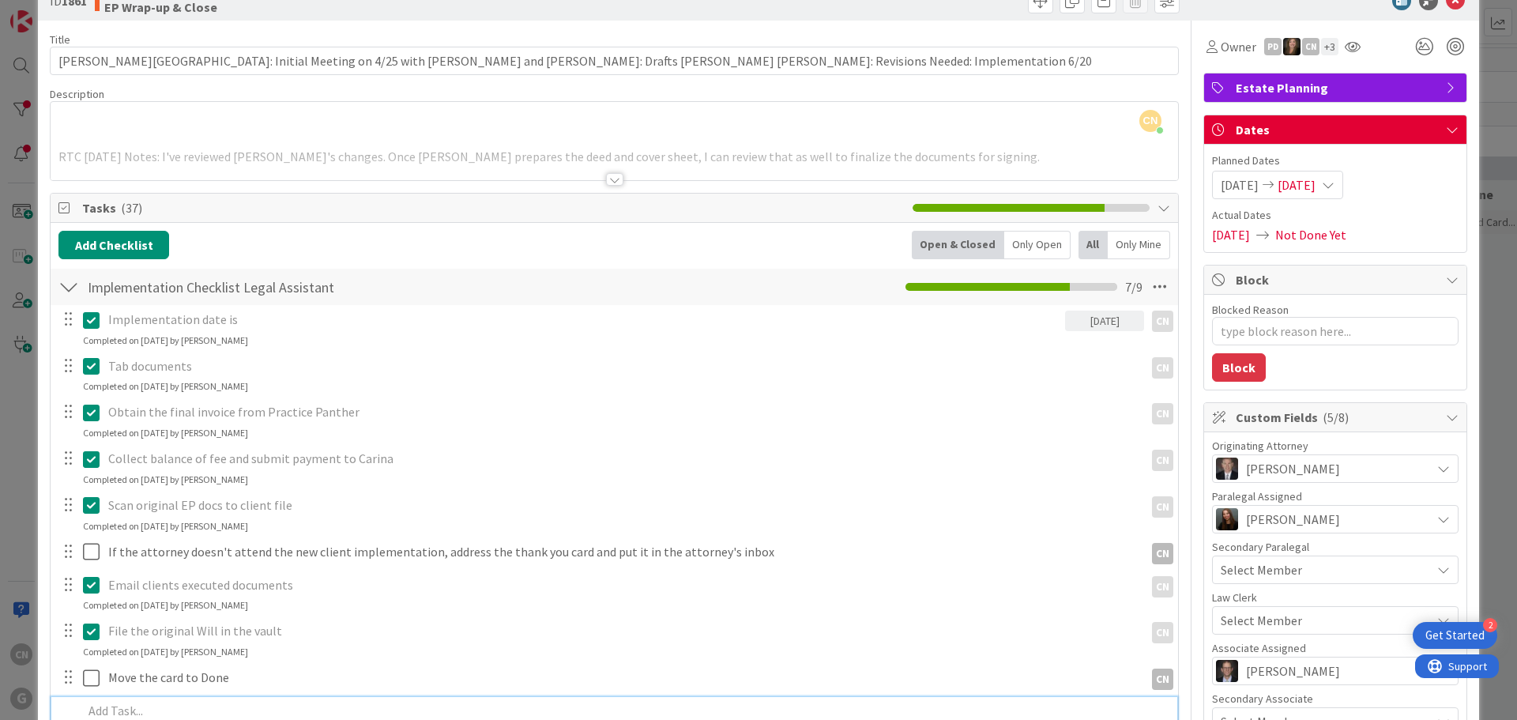
scroll to position [0, 0]
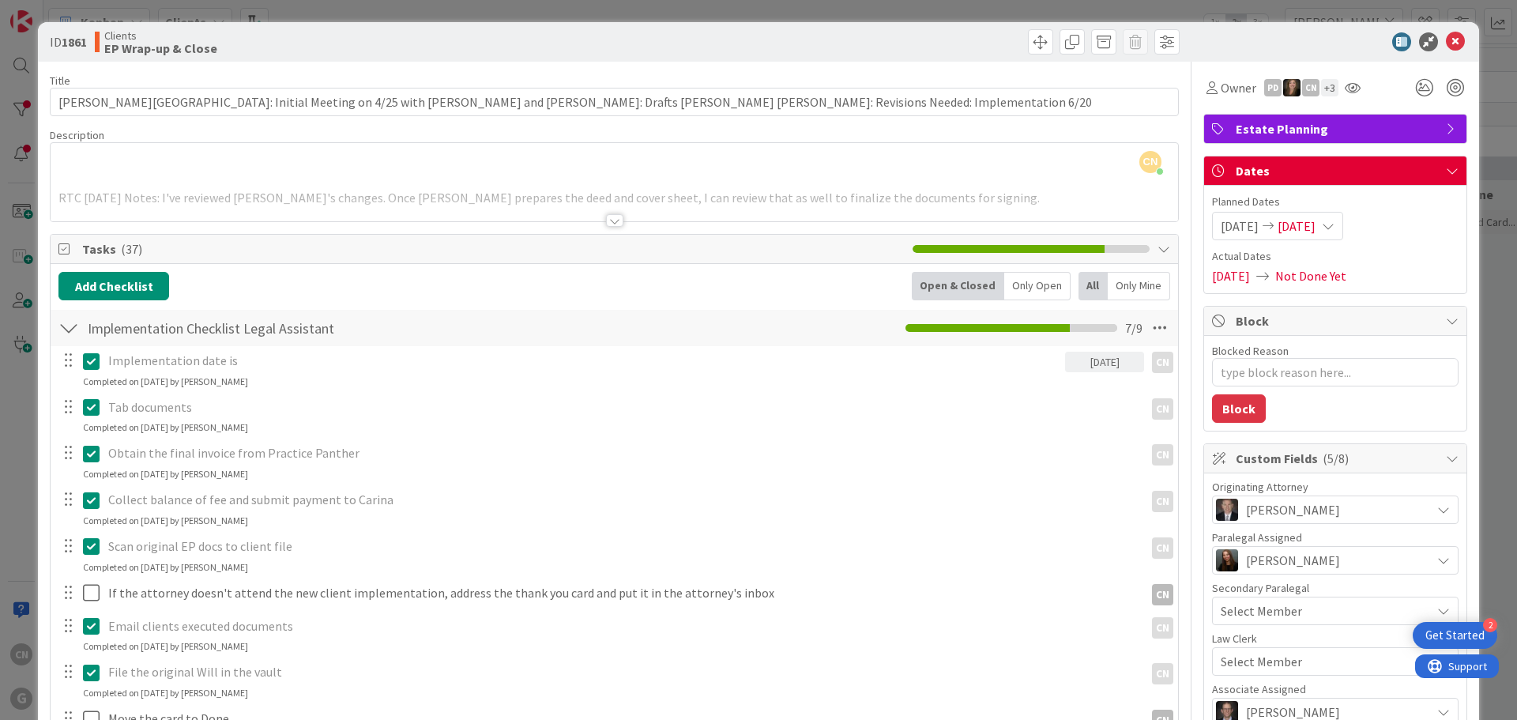
click at [242, 161] on div "CN [PERSON_NAME] just joined RTC [DATE] Notes: I've reviewed [PERSON_NAME]'s ch…" at bounding box center [614, 182] width 1127 height 78
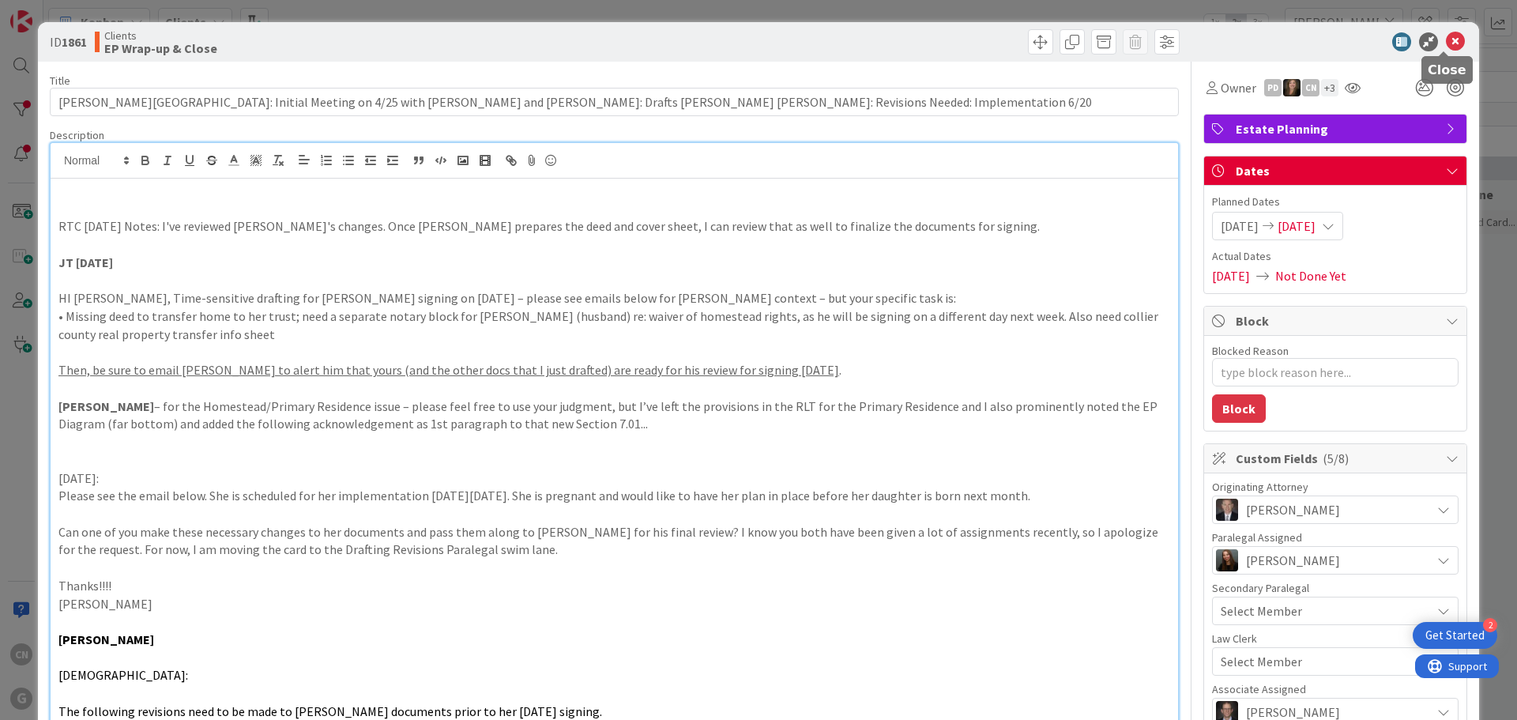
click at [1449, 49] on icon at bounding box center [1454, 41] width 19 height 19
